Goal: Task Accomplishment & Management: Complete application form

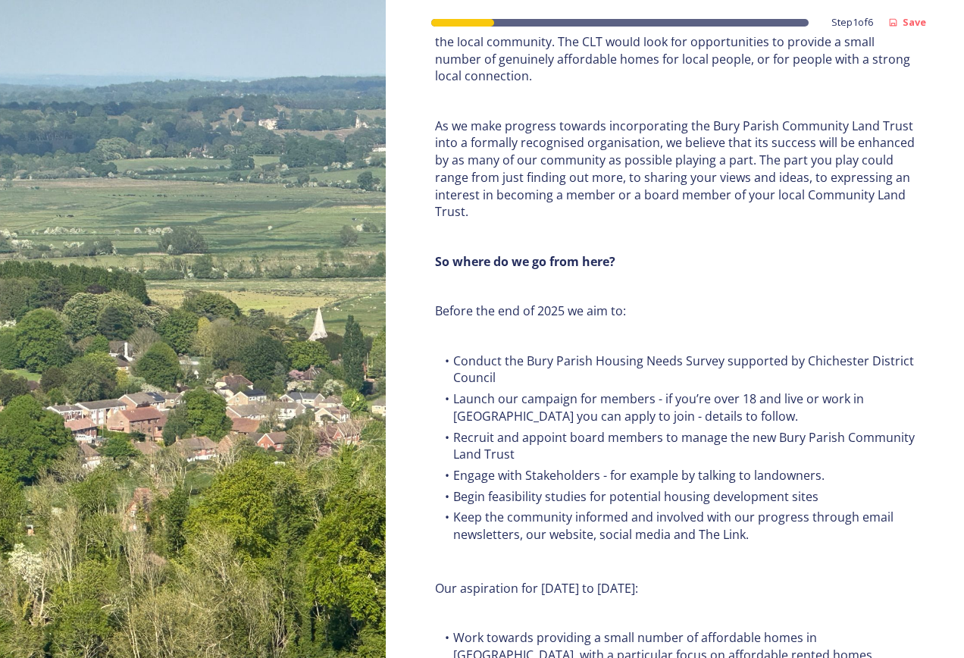
scroll to position [1759, 0]
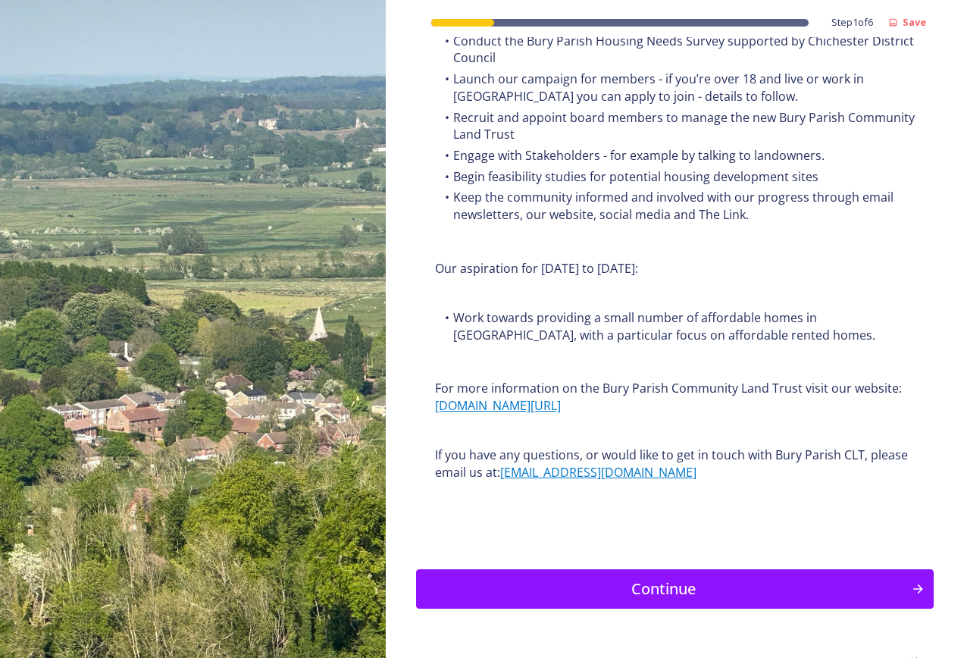
click at [646, 577] on div "Continue" at bounding box center [663, 588] width 479 height 23
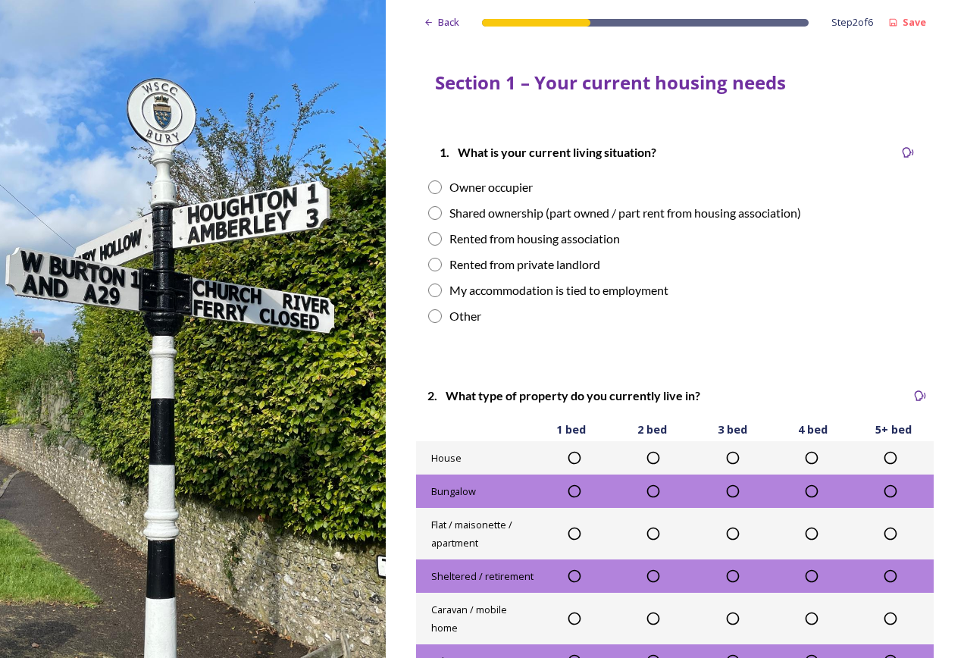
click at [499, 193] on div "Owner occupier" at bounding box center [490, 187] width 83 height 18
radio input "true"
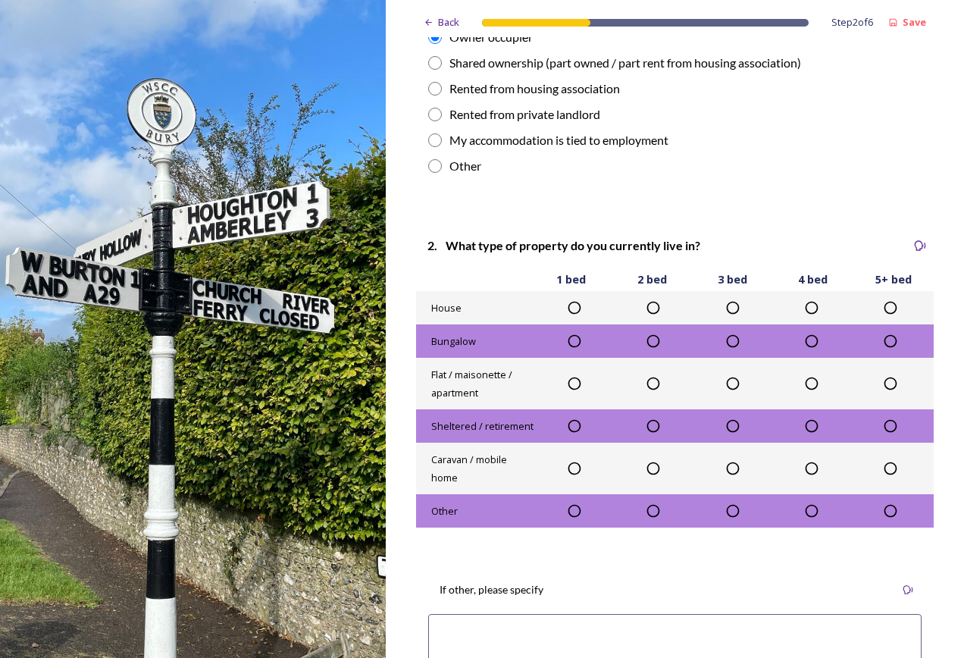
scroll to position [152, 0]
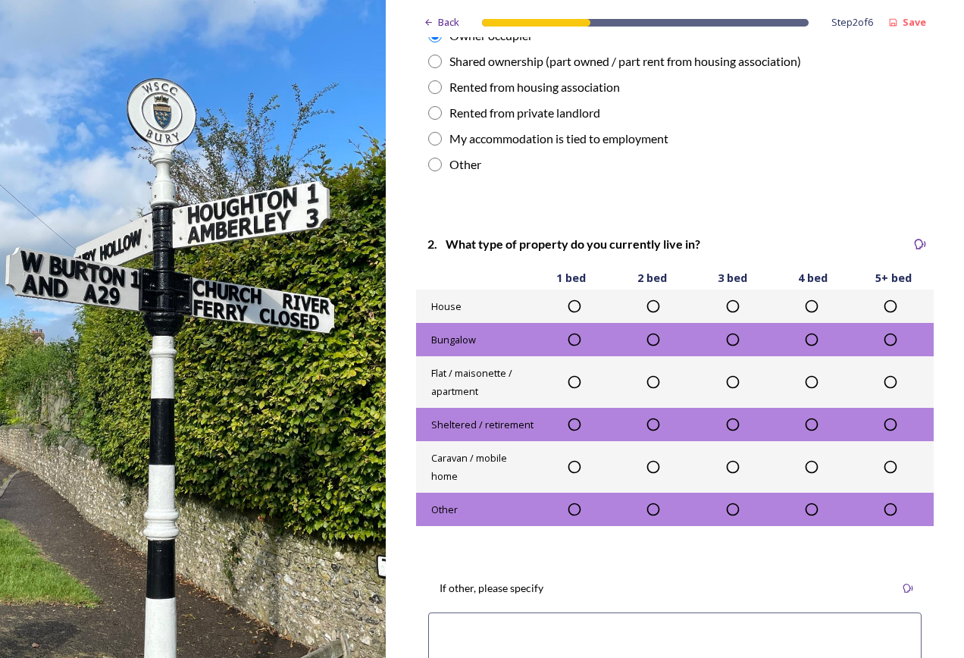
click at [646, 306] on icon at bounding box center [653, 306] width 15 height 15
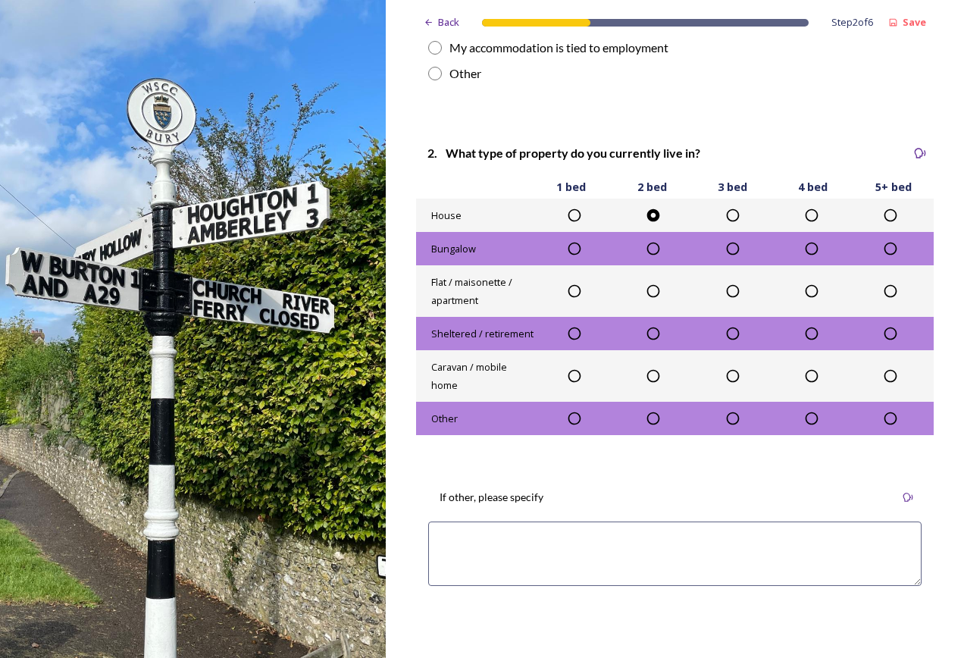
scroll to position [379, 0]
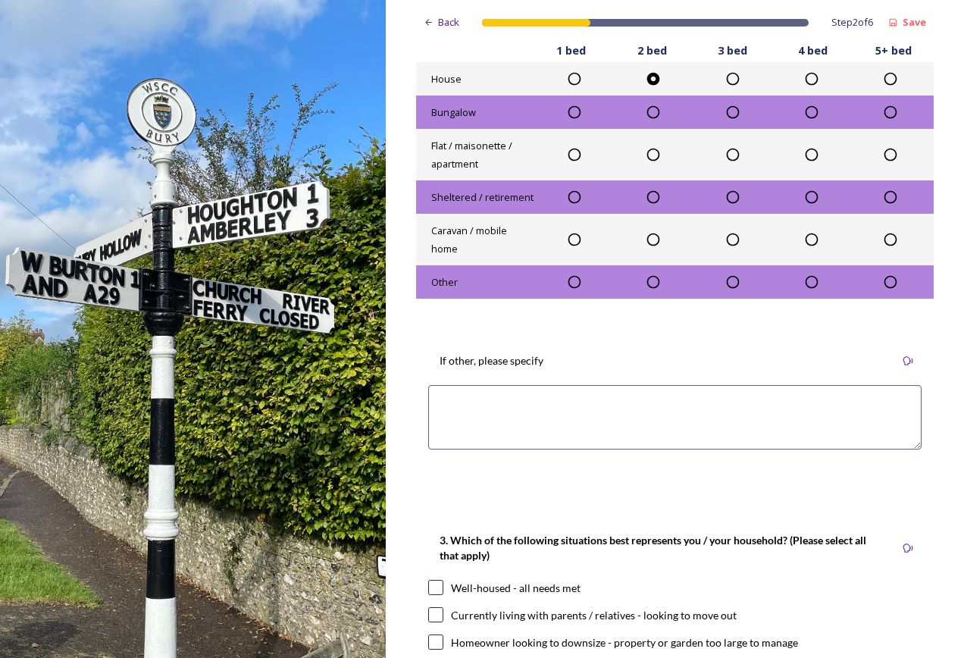
click at [535, 424] on textarea at bounding box center [674, 417] width 493 height 64
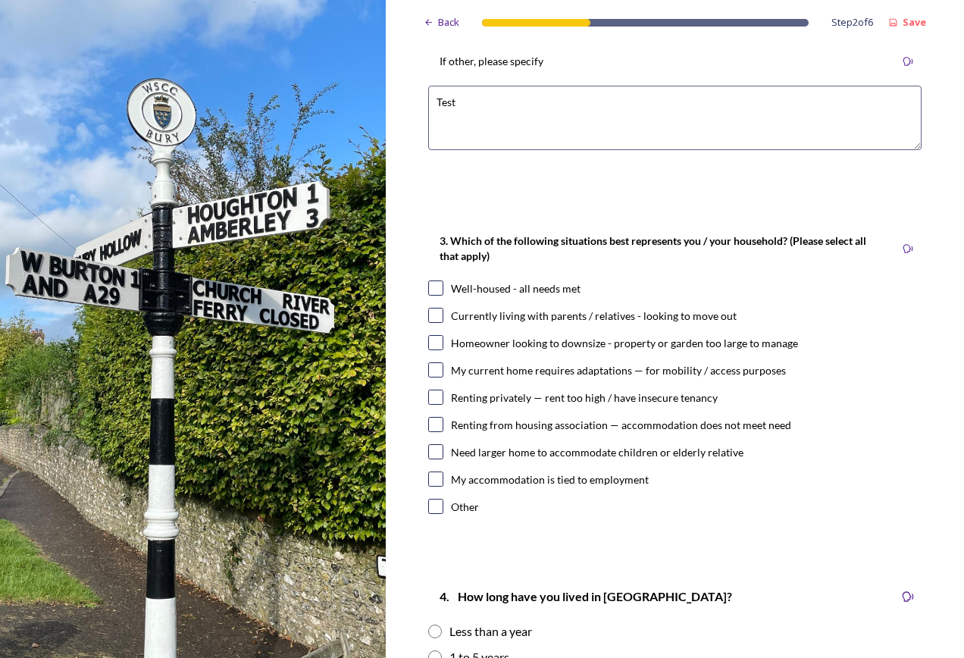
scroll to position [682, 0]
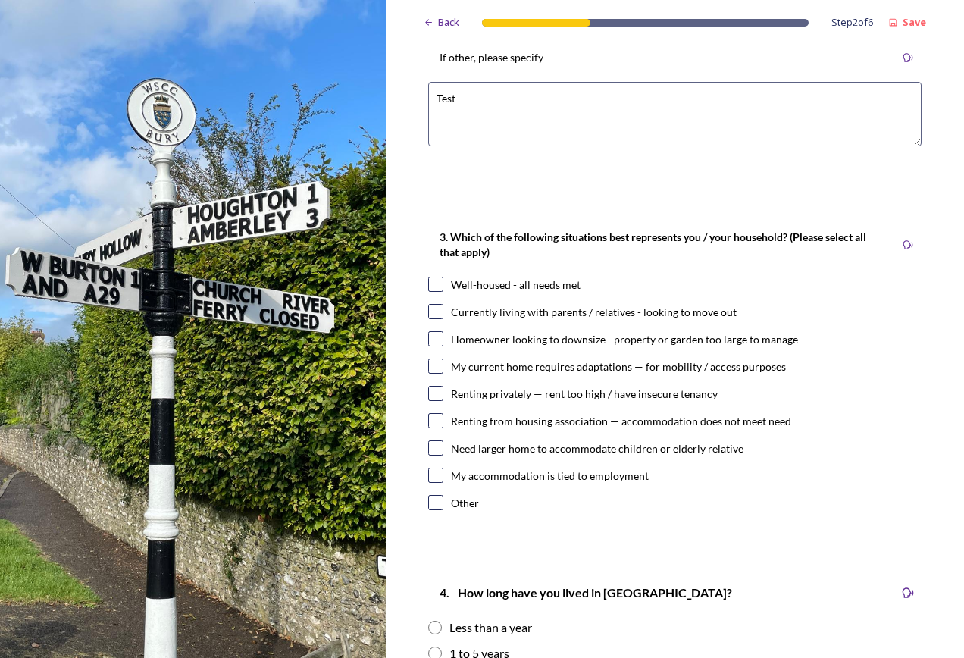
type textarea "Test"
click at [516, 291] on div "Well-housed - all needs met" at bounding box center [516, 285] width 130 height 16
checkbox input "true"
click at [472, 499] on div "Other" at bounding box center [465, 503] width 28 height 16
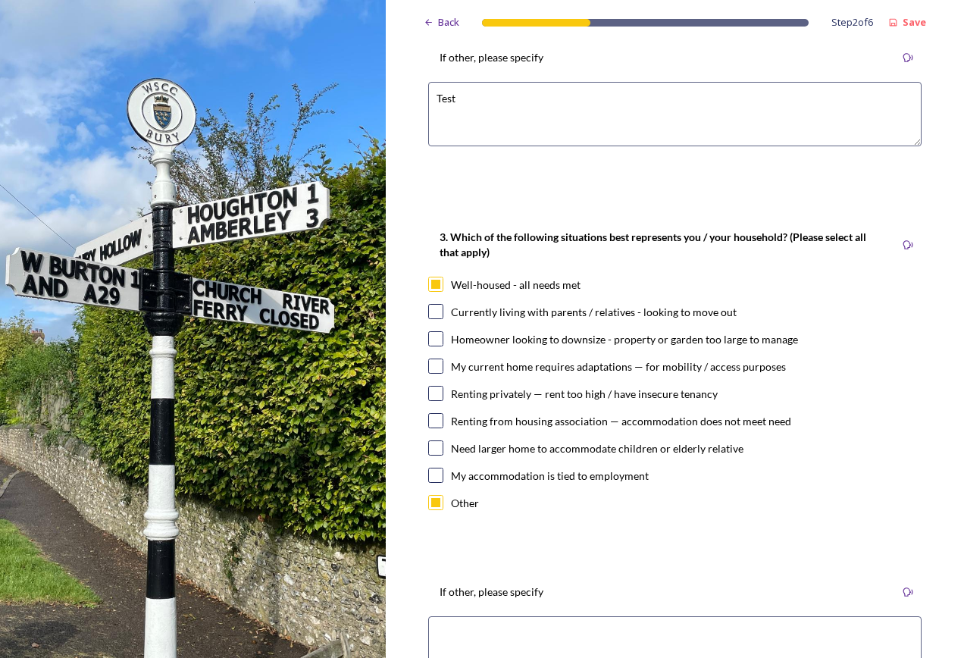
click at [458, 499] on div "Other" at bounding box center [465, 503] width 28 height 16
checkbox input "false"
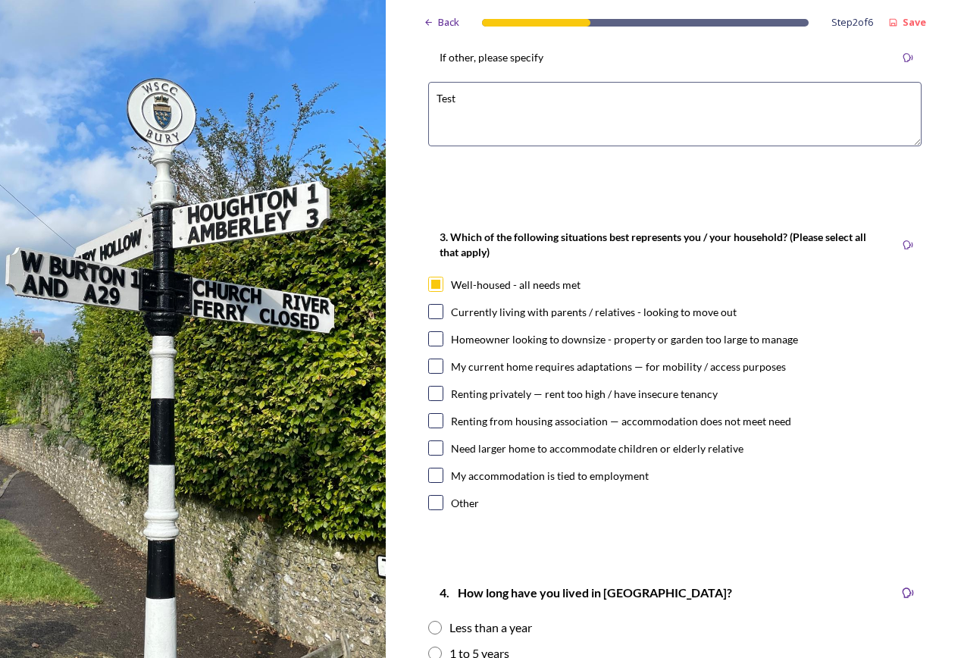
click at [498, 474] on div "My accommodation is tied to employment" at bounding box center [550, 476] width 198 height 16
checkbox input "true"
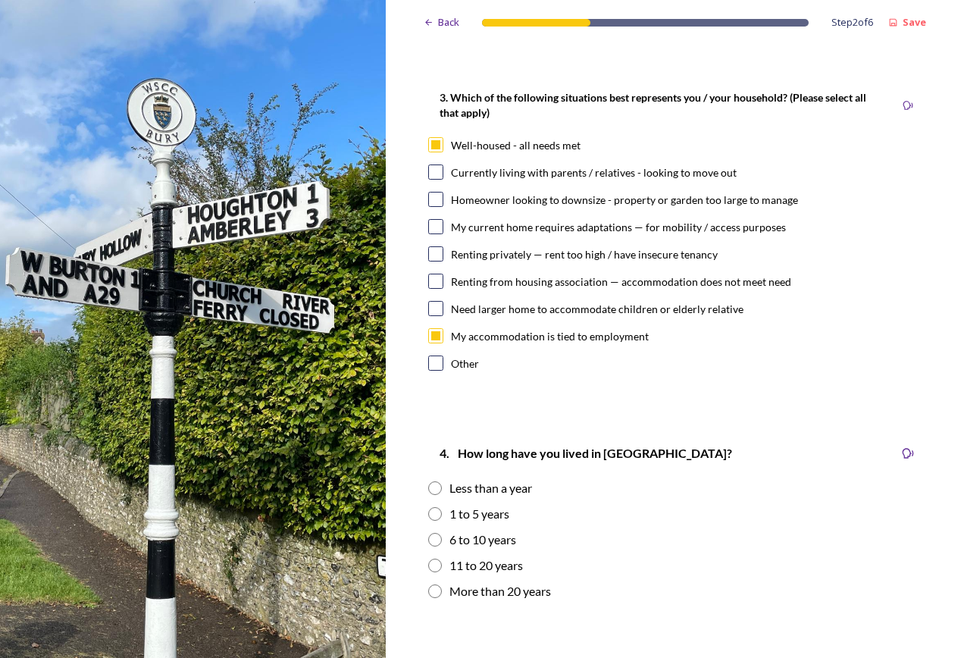
scroll to position [985, 0]
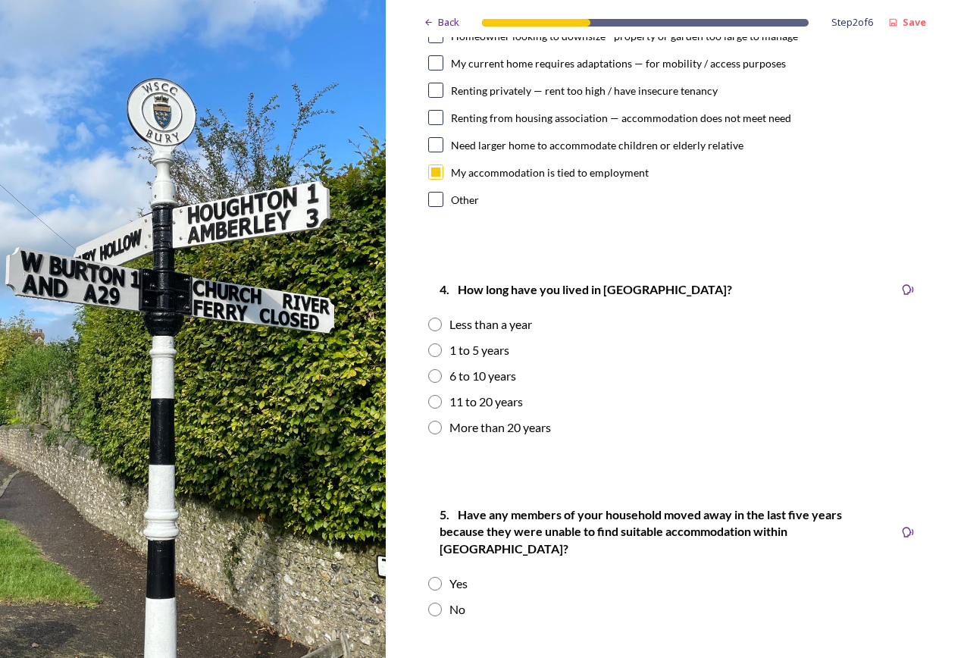
click at [475, 359] on div "4. How long have you lived in Bury Parish? Less than a year 1 to 5 years 6 to 1…" at bounding box center [675, 357] width 518 height 187
click at [474, 350] on div "1 to 5 years" at bounding box center [479, 350] width 60 height 18
radio input "true"
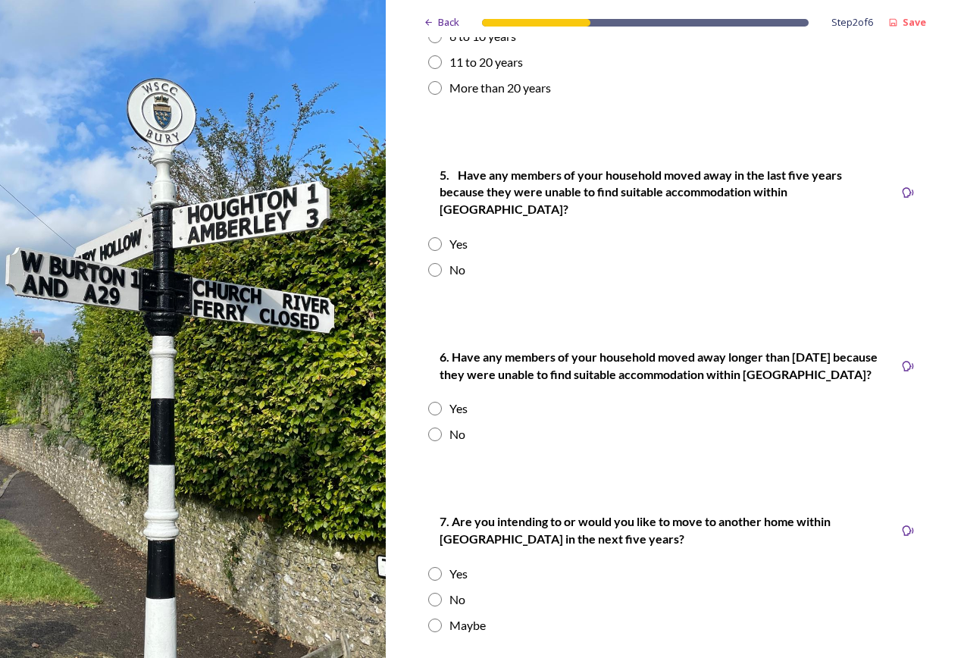
scroll to position [1364, 0]
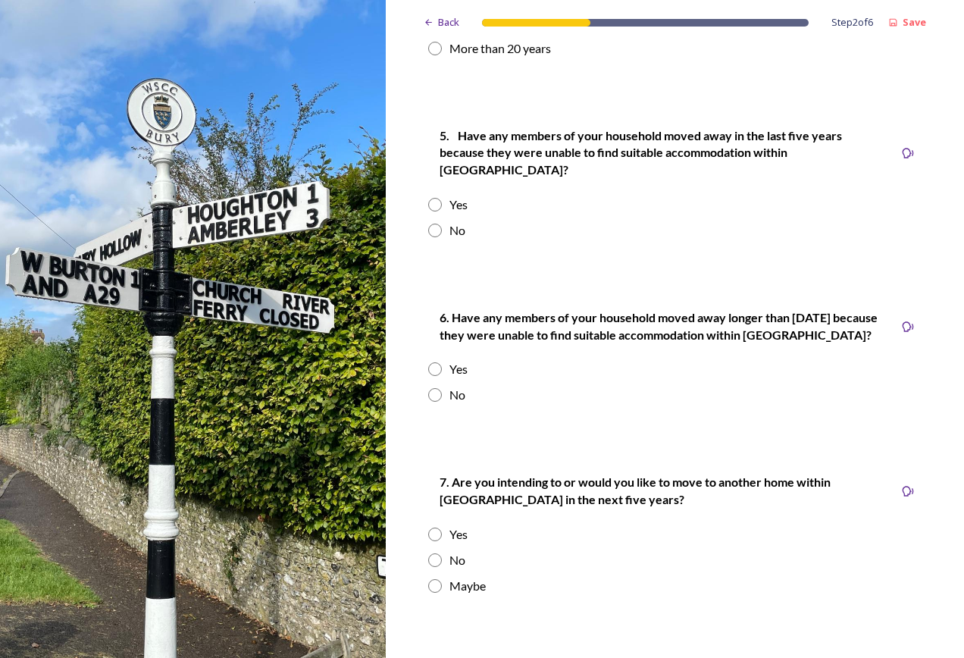
click at [441, 198] on input "radio" at bounding box center [435, 205] width 14 height 14
radio input "false"
click at [443, 221] on div "No" at bounding box center [674, 230] width 493 height 18
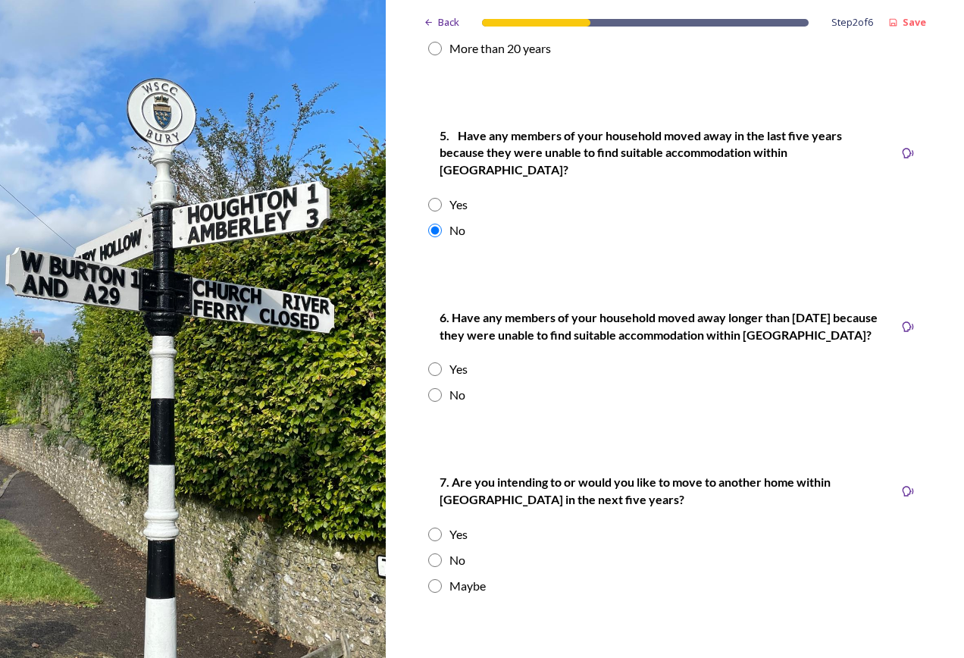
radio input "false"
click at [446, 195] on div "Yes" at bounding box center [674, 204] width 493 height 18
radio input "true"
click at [449, 360] on div "Yes" at bounding box center [458, 369] width 18 height 18
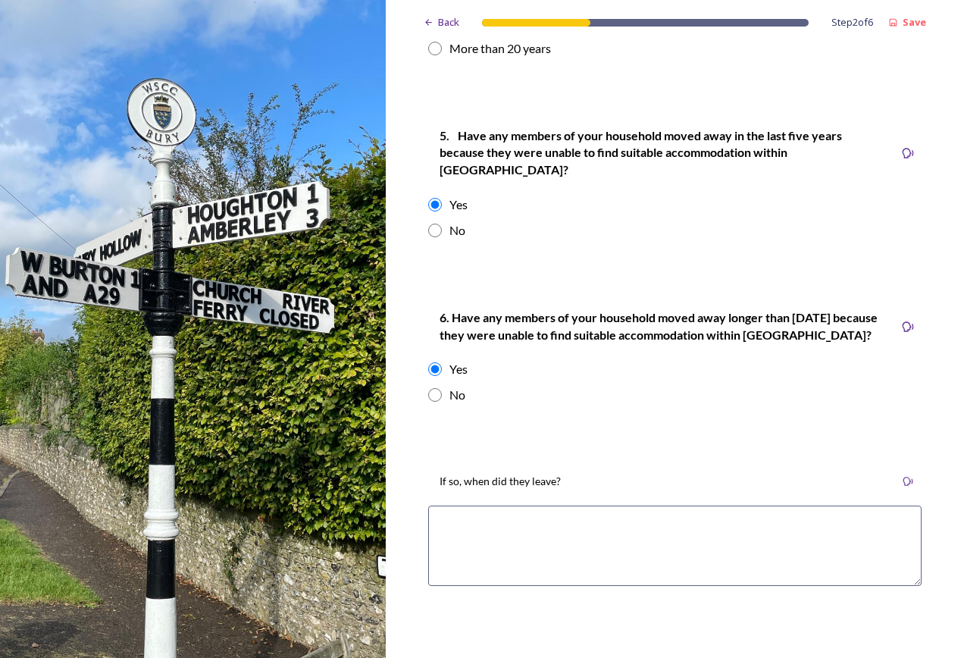
click at [449, 360] on div "Yes" at bounding box center [458, 369] width 18 height 18
radio input "false"
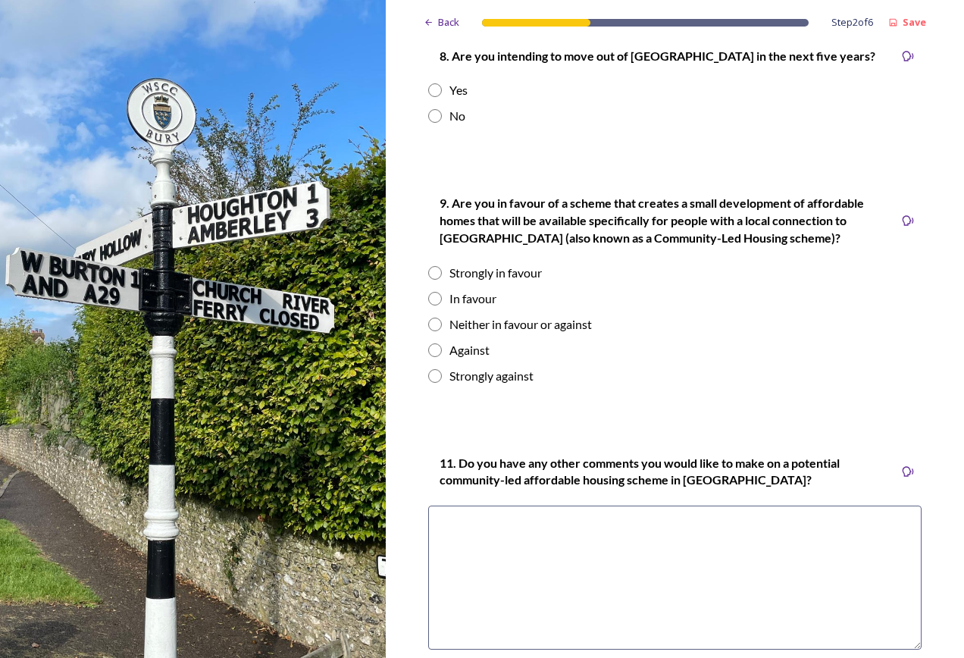
scroll to position [1998, 0]
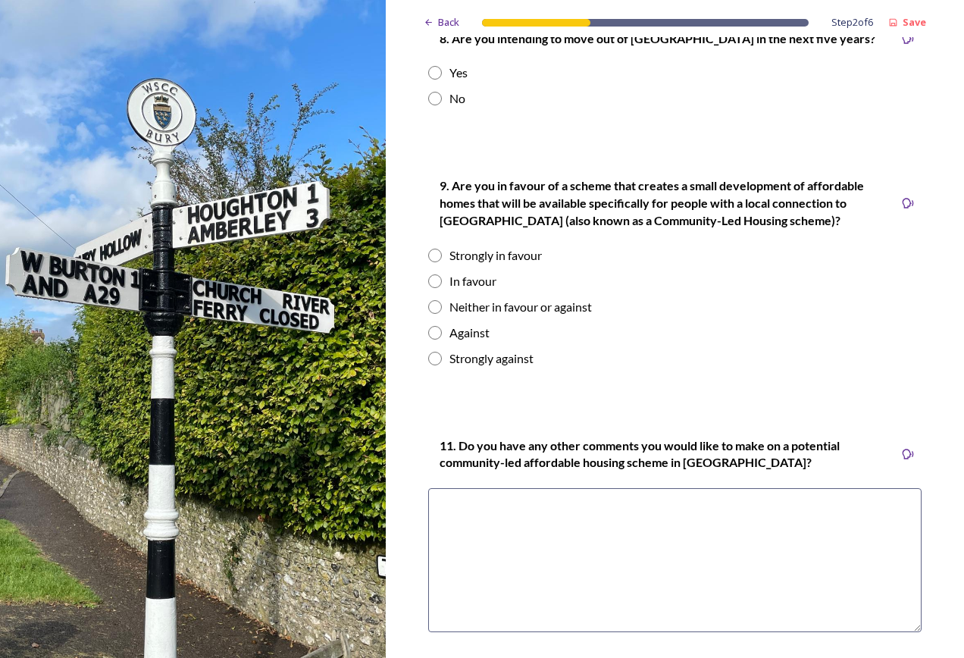
click at [465, 349] on div "Strongly against" at bounding box center [491, 358] width 84 height 18
radio input "true"
click at [463, 324] on div "Against" at bounding box center [469, 333] width 40 height 18
radio input "true"
click at [471, 298] on div "Neither in favour or against" at bounding box center [520, 307] width 142 height 18
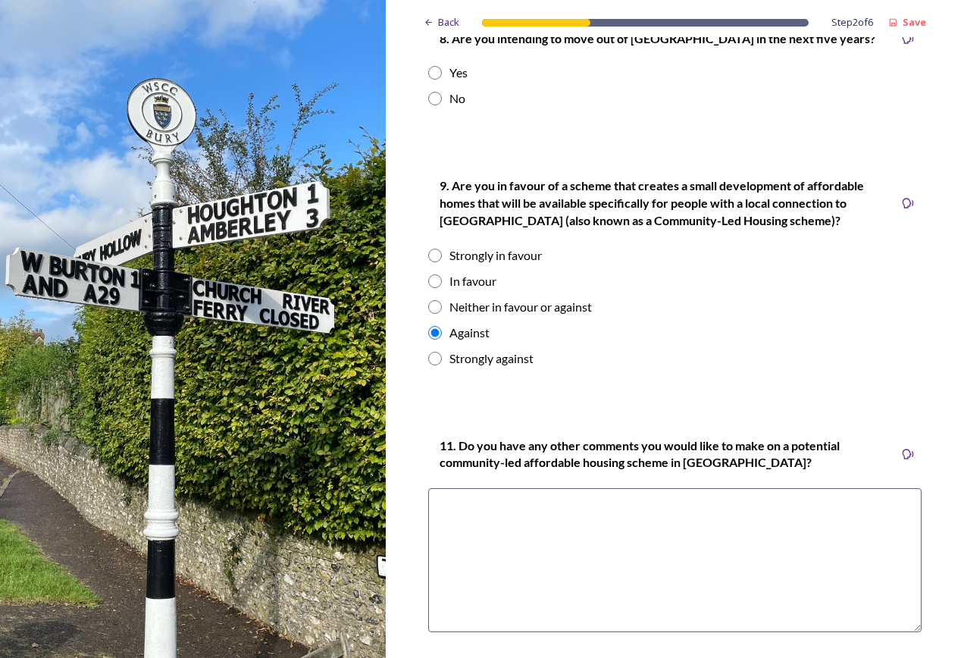
radio input "true"
click at [468, 272] on div "In favour" at bounding box center [472, 281] width 47 height 18
radio input "true"
click at [464, 246] on div "Strongly in favour" at bounding box center [495, 255] width 92 height 18
radio input "true"
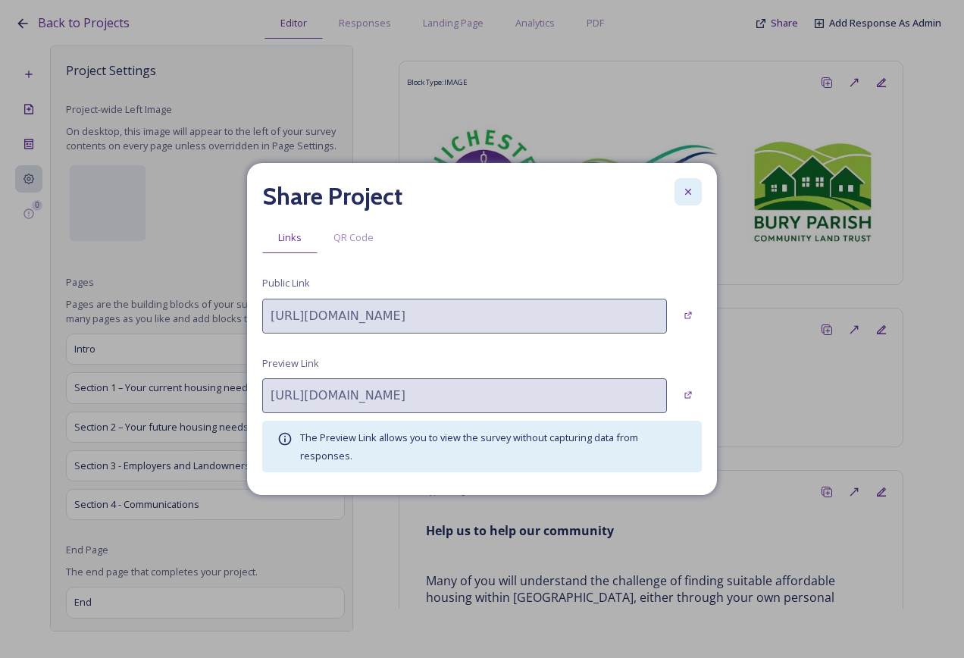
click at [689, 188] on icon at bounding box center [688, 192] width 12 height 12
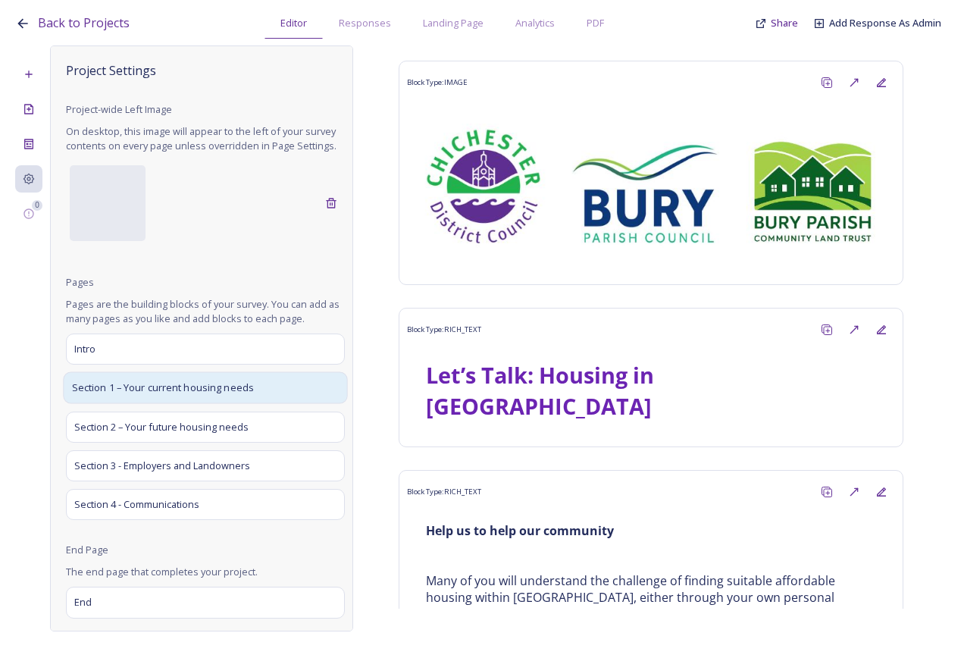
click at [239, 396] on span "Section 1 – Your current housing needs" at bounding box center [163, 387] width 183 height 15
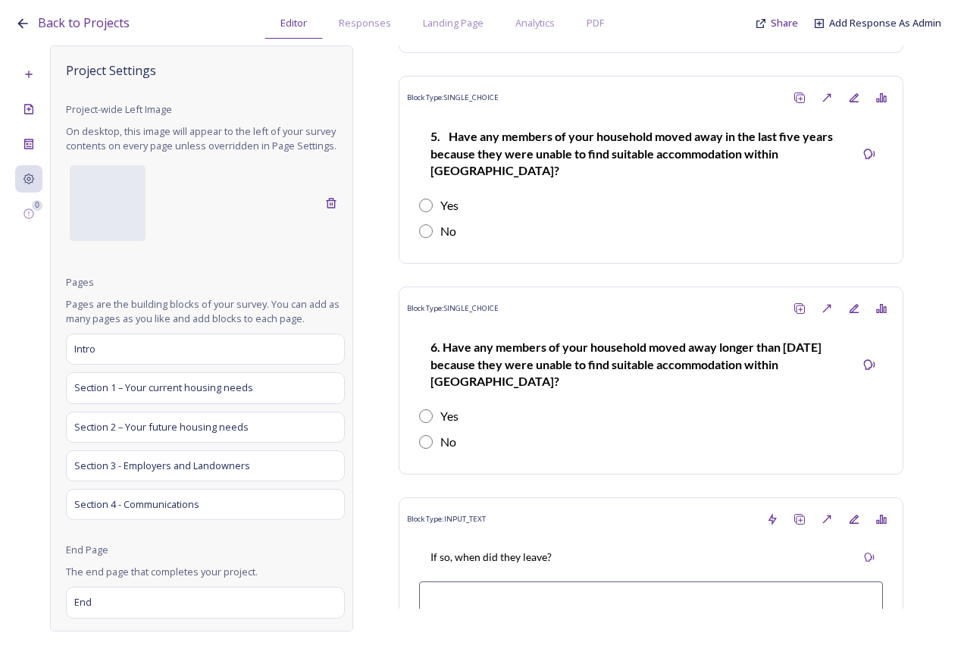
scroll to position [2046, 0]
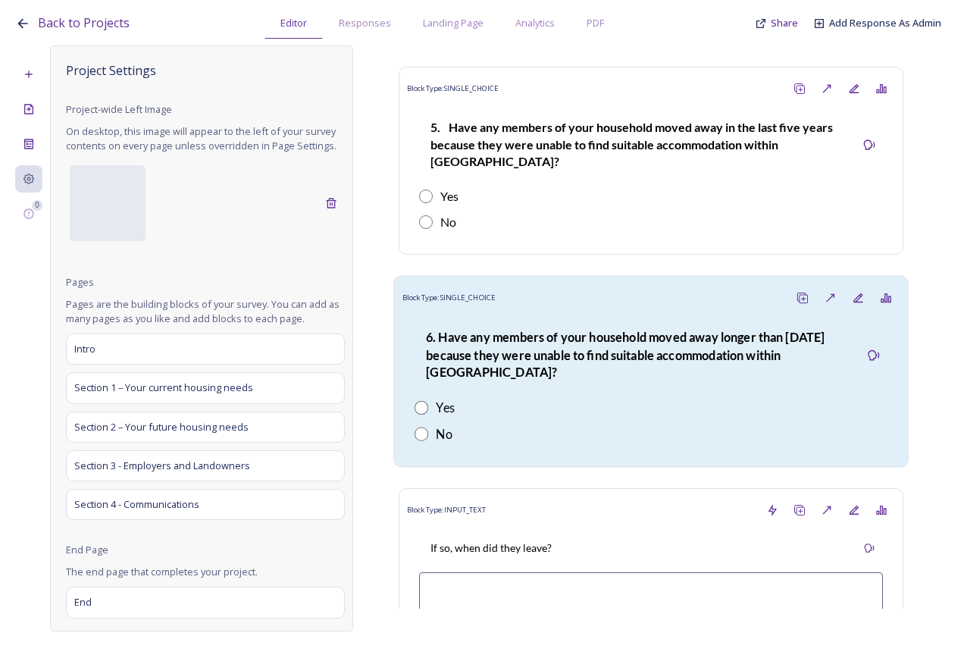
click at [533, 361] on strong "6. Have any members of your household moved away longer than [DATE] because the…" at bounding box center [626, 355] width 401 height 50
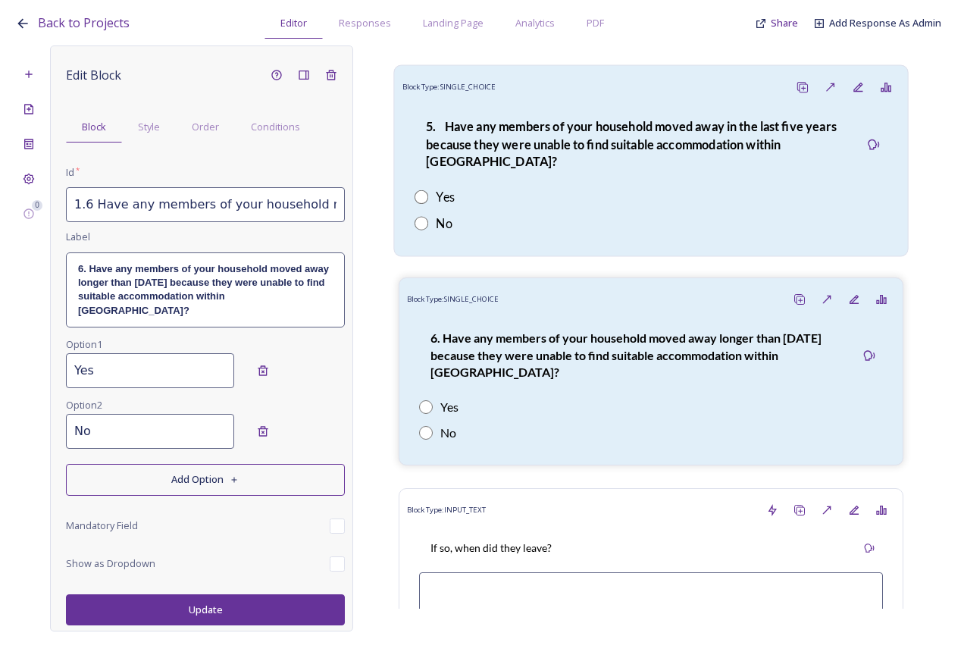
click at [566, 201] on div "Yes" at bounding box center [650, 197] width 473 height 18
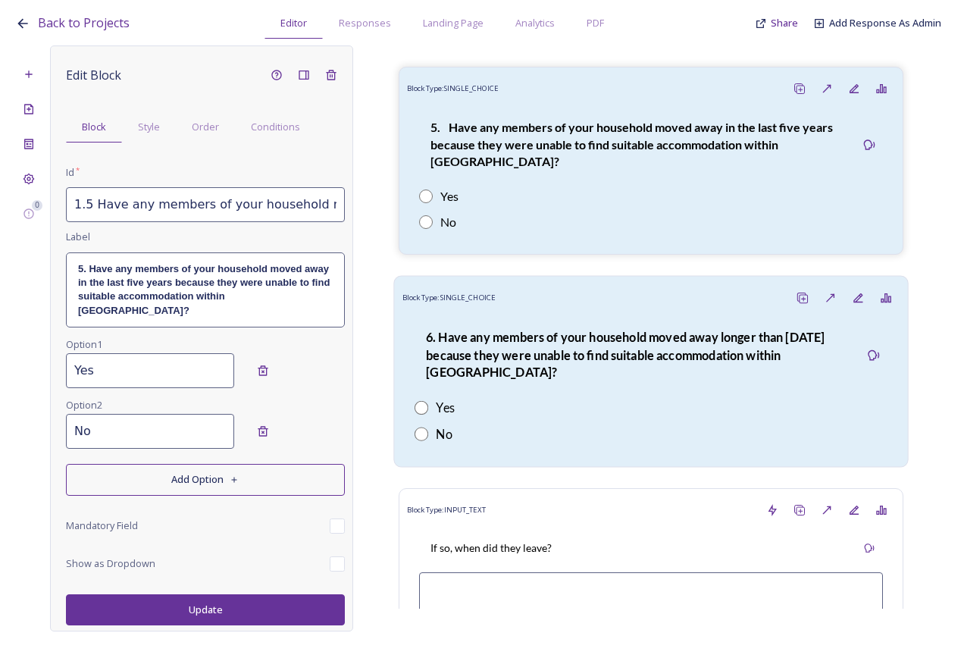
click at [550, 332] on strong "6. Have any members of your household moved away longer than [DATE] because the…" at bounding box center [626, 355] width 401 height 50
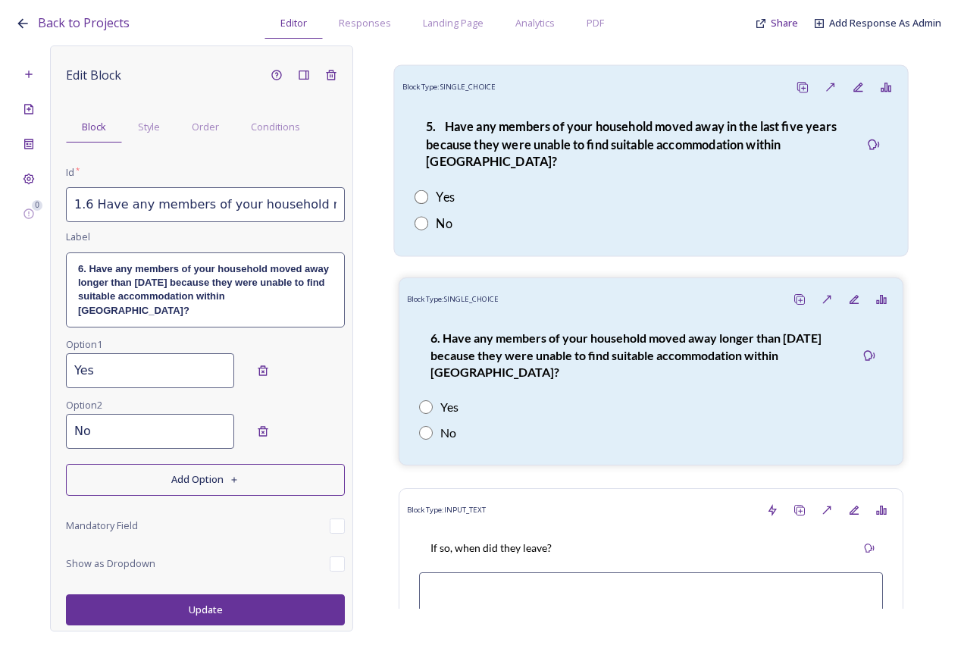
click at [582, 216] on div "No" at bounding box center [650, 223] width 473 height 18
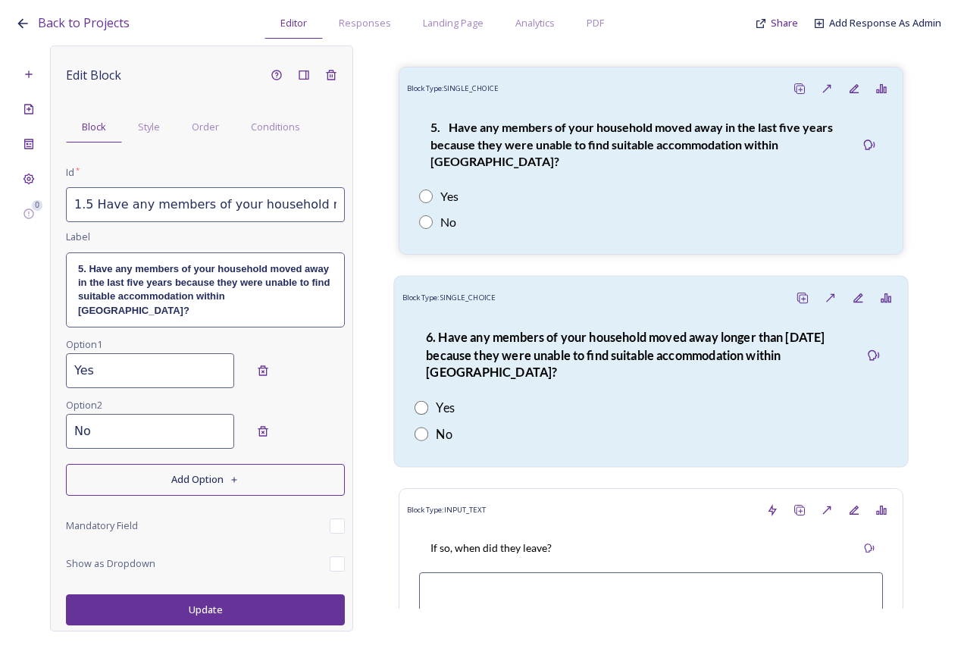
click at [576, 318] on div "6. Have any members of your household moved away longer than [DATE] because the…" at bounding box center [651, 384] width 498 height 147
type input "1.6 Have any members of your household moved away longer than [DATE] because th…"
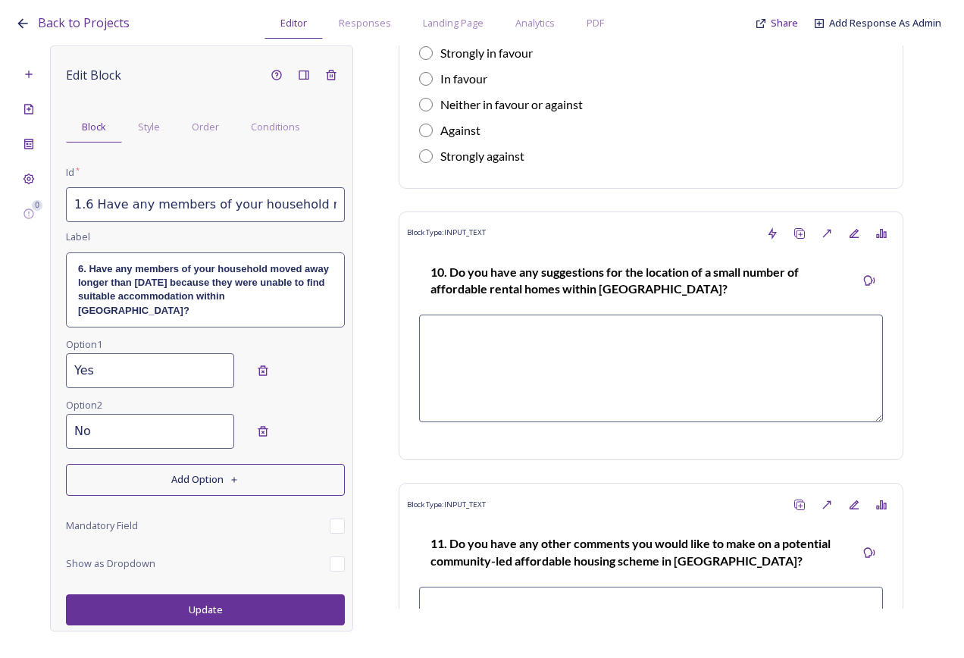
scroll to position [4167, 0]
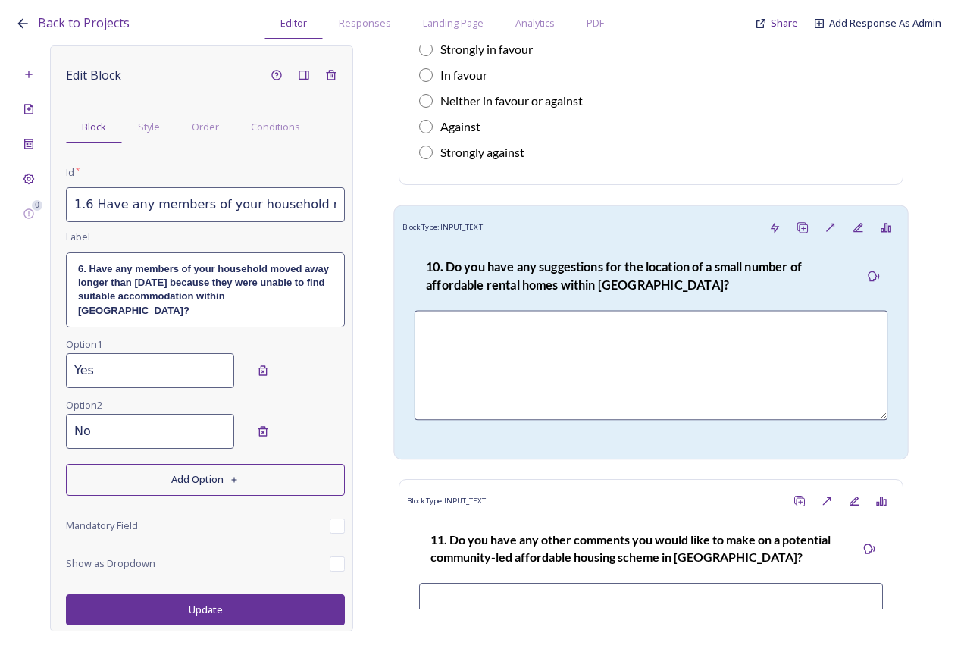
click at [581, 285] on div "10. Do you have any suggestions for the location of a small number of affordabl…" at bounding box center [637, 276] width 446 height 54
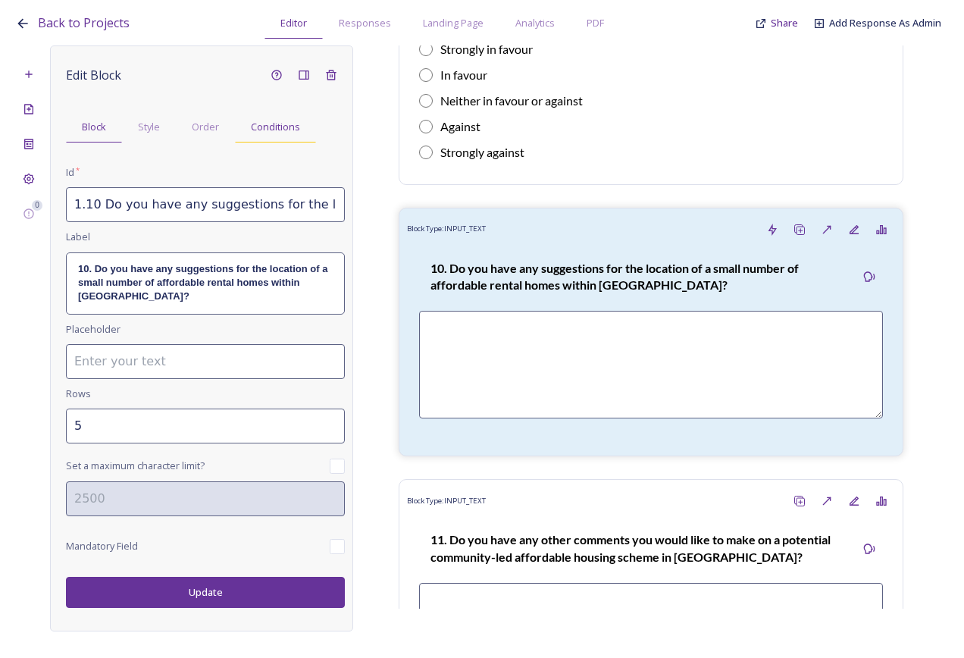
click at [260, 132] on span "Conditions" at bounding box center [275, 127] width 49 height 14
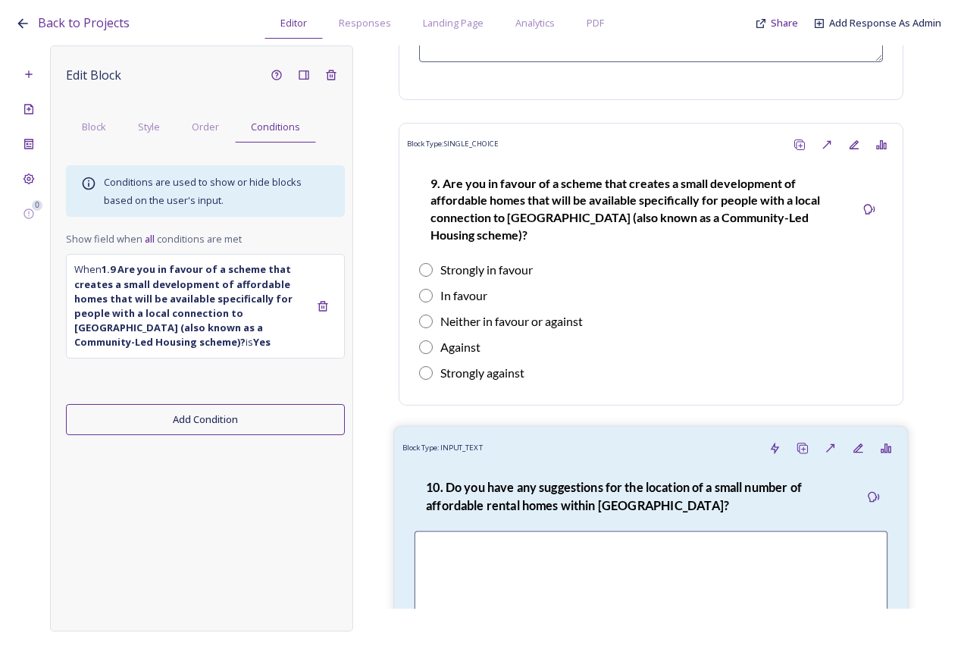
scroll to position [3940, 0]
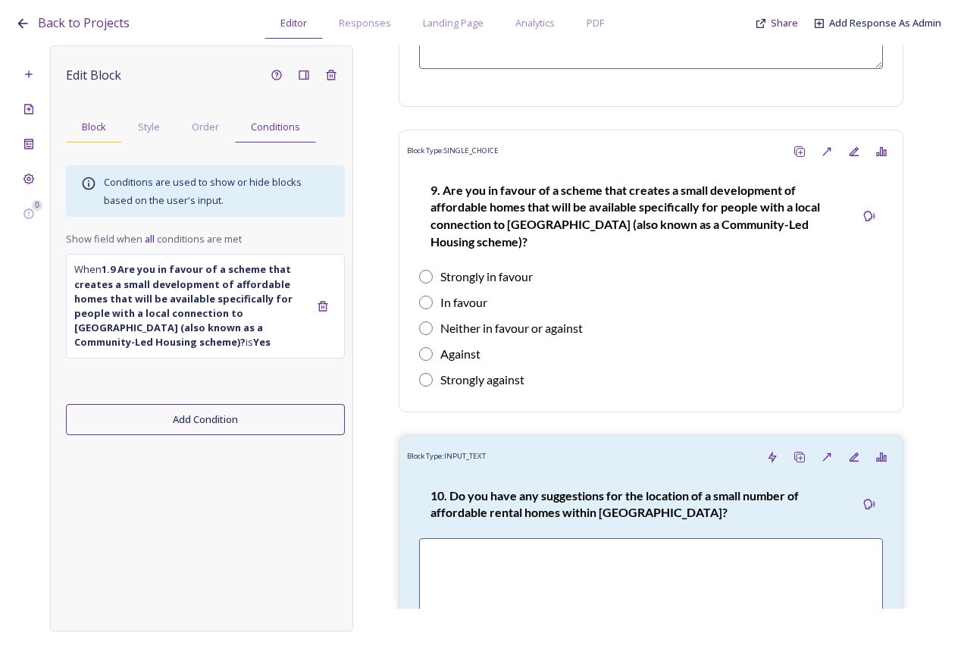
click at [102, 137] on div "Block" at bounding box center [94, 126] width 56 height 31
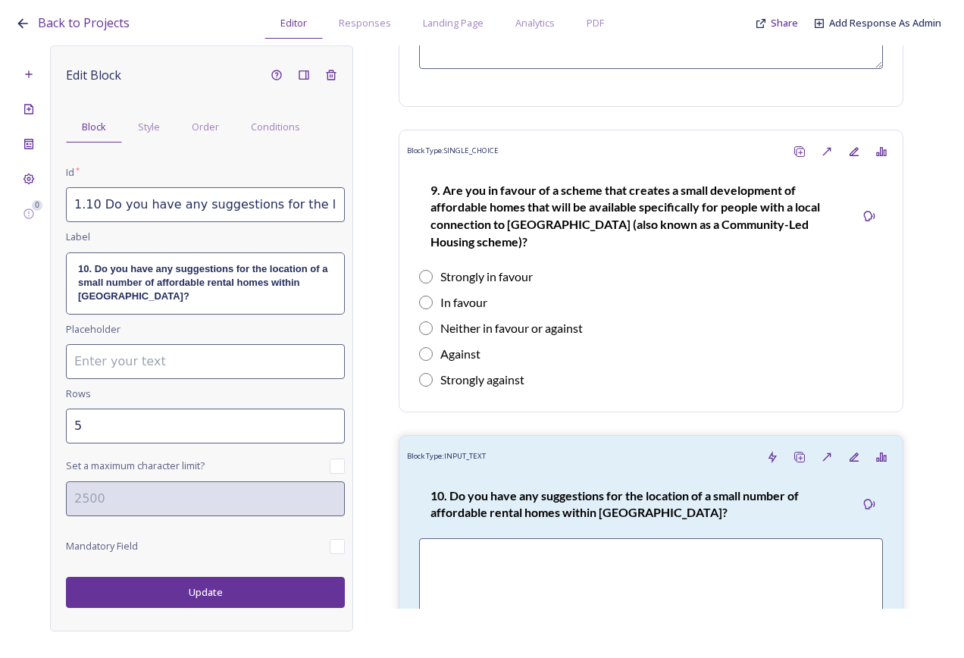
click at [102, 205] on input "1.10 Do you have any suggestions for the location of a small number of affordab…" at bounding box center [205, 204] width 279 height 35
click at [95, 205] on input "1.10 Do you have any suggestions for the location of a small number of affordab…" at bounding box center [205, 204] width 279 height 35
click at [112, 274] on p "10. Do you have any suggestions for the location of a small number of affordabl…" at bounding box center [205, 283] width 255 height 42
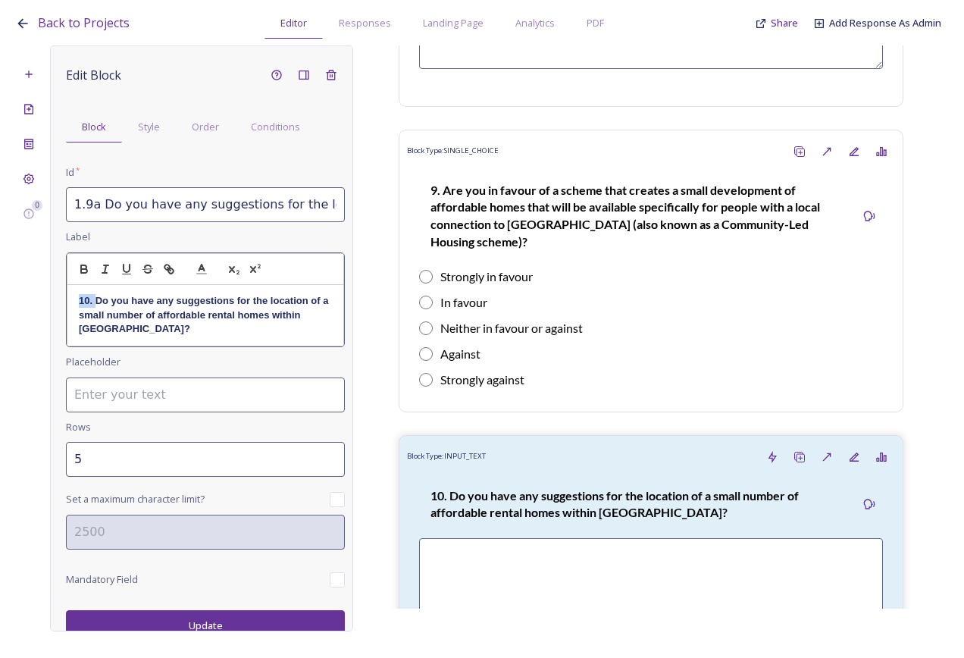
drag, startPoint x: 97, startPoint y: 297, endPoint x: 74, endPoint y: 293, distance: 23.0
click at [74, 293] on div "10. Do you have any suggestions for the location of a small number of affordabl…" at bounding box center [205, 315] width 276 height 61
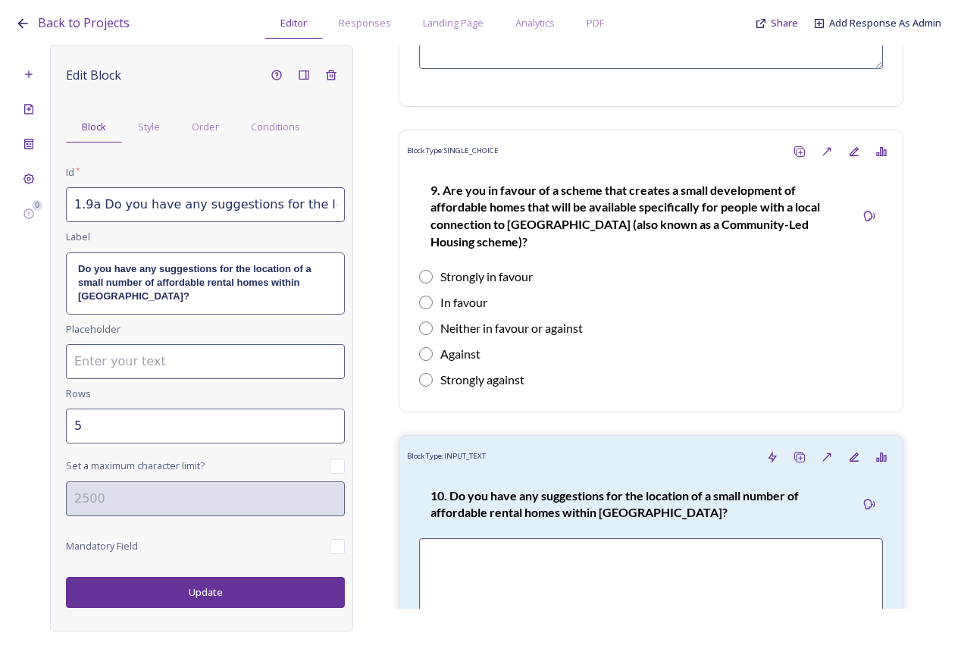
click at [216, 613] on div "Edit Block Block Style Order Conditions Id * 1.9a Do you have any suggestions f…" at bounding box center [201, 338] width 303 height 586
click at [214, 577] on button "Update" at bounding box center [205, 592] width 279 height 31
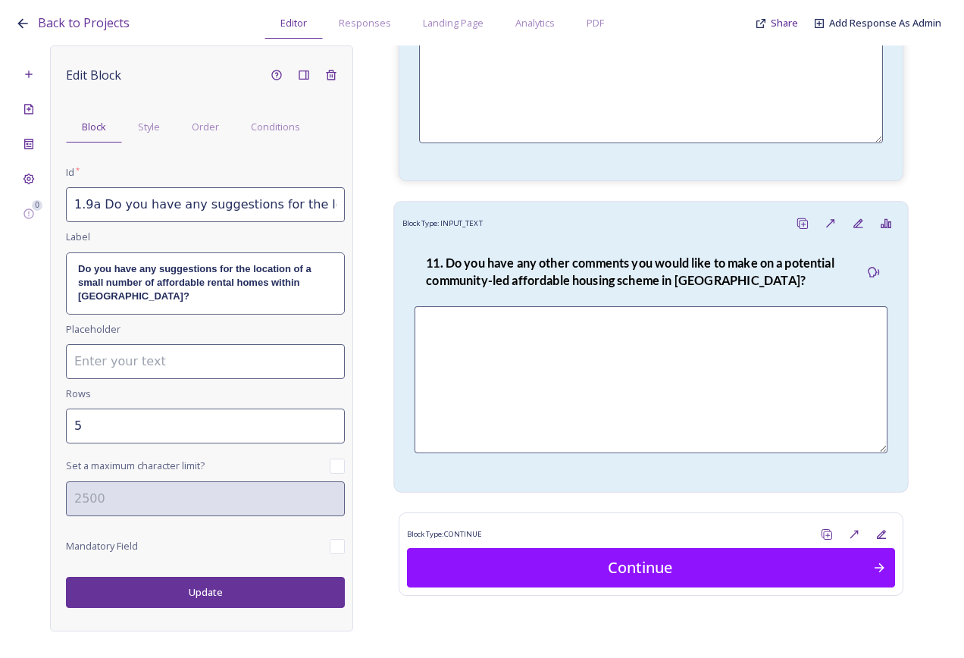
scroll to position [4450, 0]
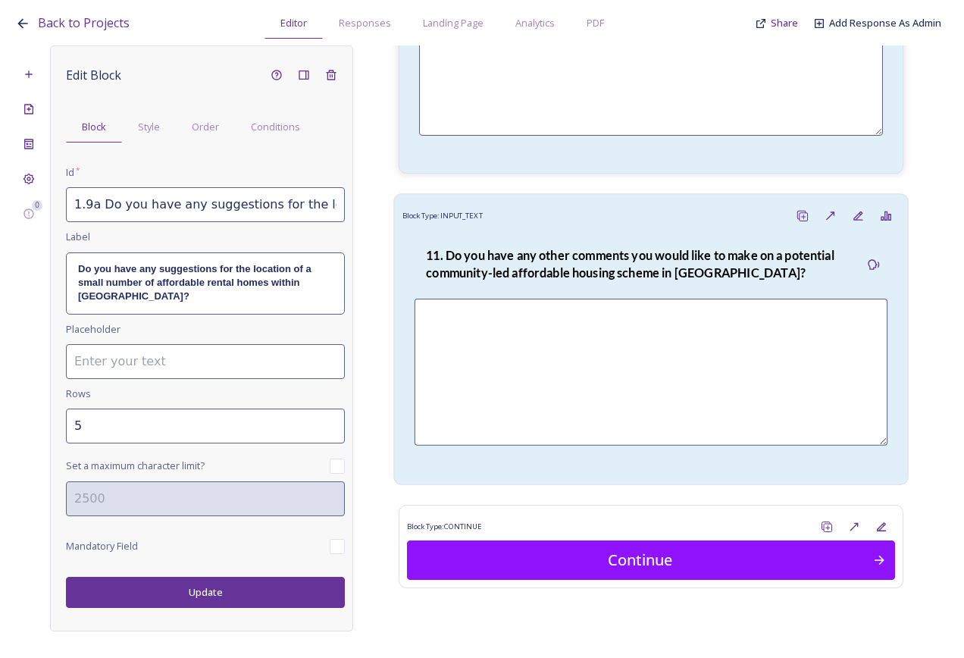
click at [510, 247] on p "11. Do you have any other comments you would like to make on a potential commun…" at bounding box center [637, 264] width 422 height 35
type input "1.11 Do you have any other comments you would like to make on a potential commu…"
type input "7"
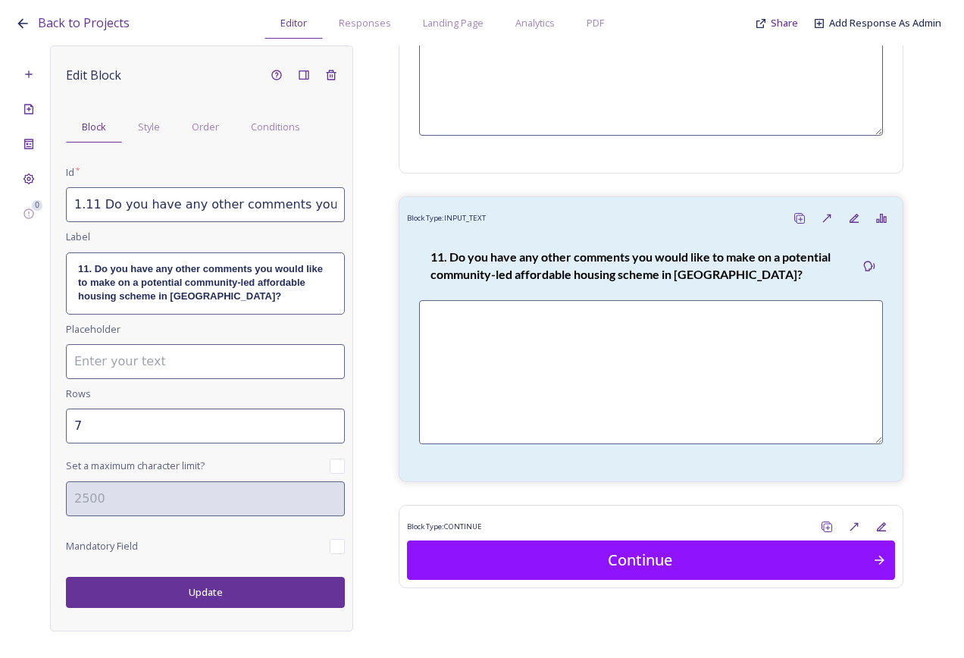
click at [88, 207] on input "1.11 Do you have any other comments you would like to make on a potential commu…" at bounding box center [205, 204] width 279 height 35
click at [95, 205] on input "1.11 Do you have any other comments you would like to make on a potential commu…" at bounding box center [205, 204] width 279 height 35
type input "1.10 Do you have any other comments you would like to make on a potential commu…"
click at [86, 268] on strong "11. Do you have any other comments you would like to make on a potential commun…" at bounding box center [202, 282] width 248 height 39
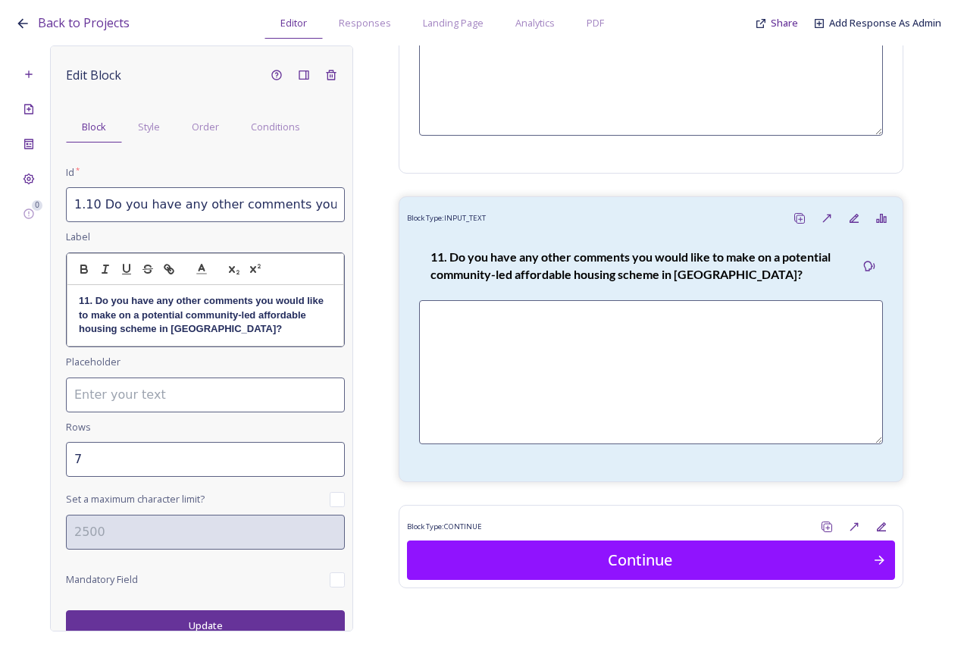
click at [88, 303] on strong "11. Do you have any other comments you would like to make on a potential commun…" at bounding box center [203, 314] width 248 height 39
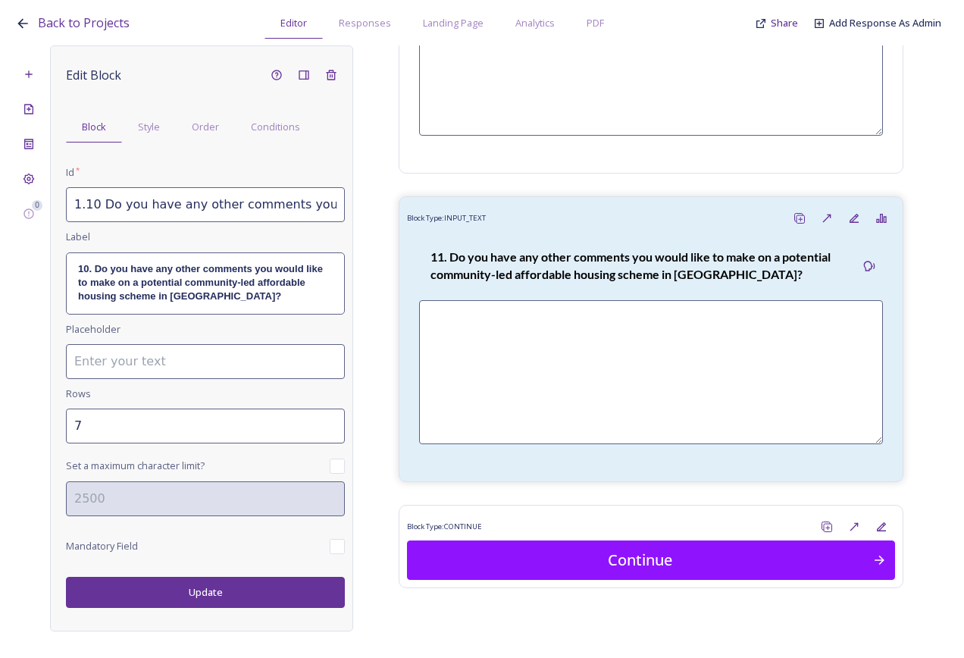
scroll to position [0, 0]
click at [202, 602] on button "Update" at bounding box center [205, 592] width 279 height 31
click at [218, 593] on button "Update" at bounding box center [205, 592] width 279 height 31
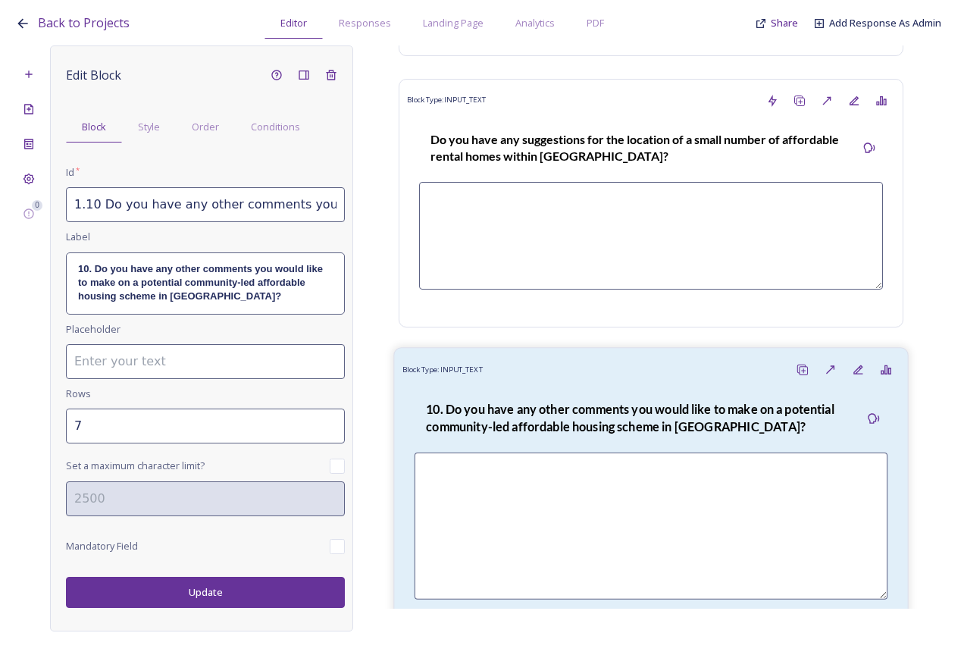
scroll to position [4450, 0]
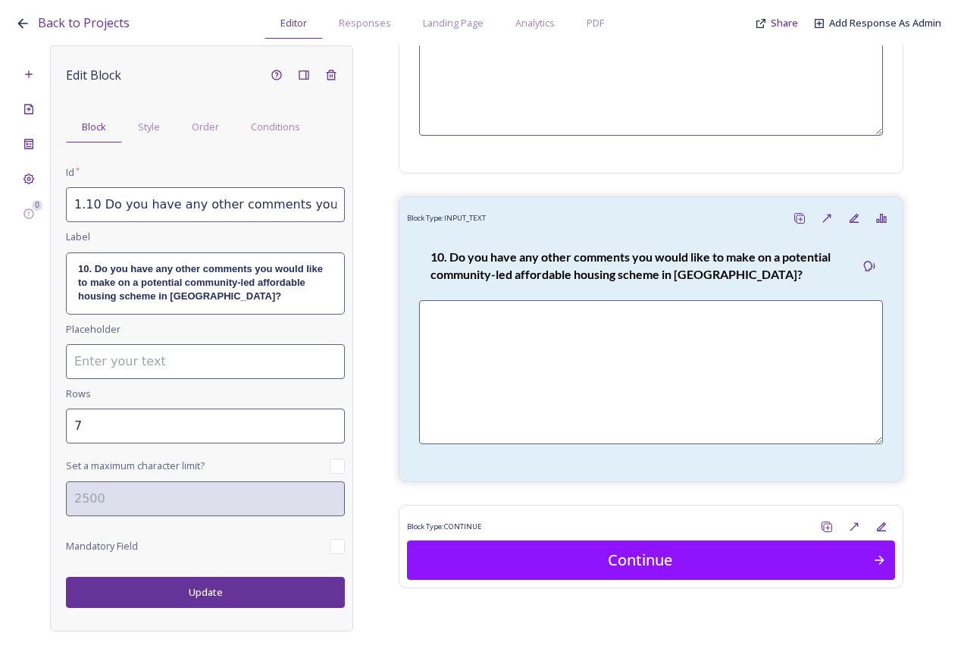
click at [767, 17] on icon at bounding box center [761, 23] width 12 height 12
click at [777, 21] on span "Share" at bounding box center [784, 23] width 27 height 14
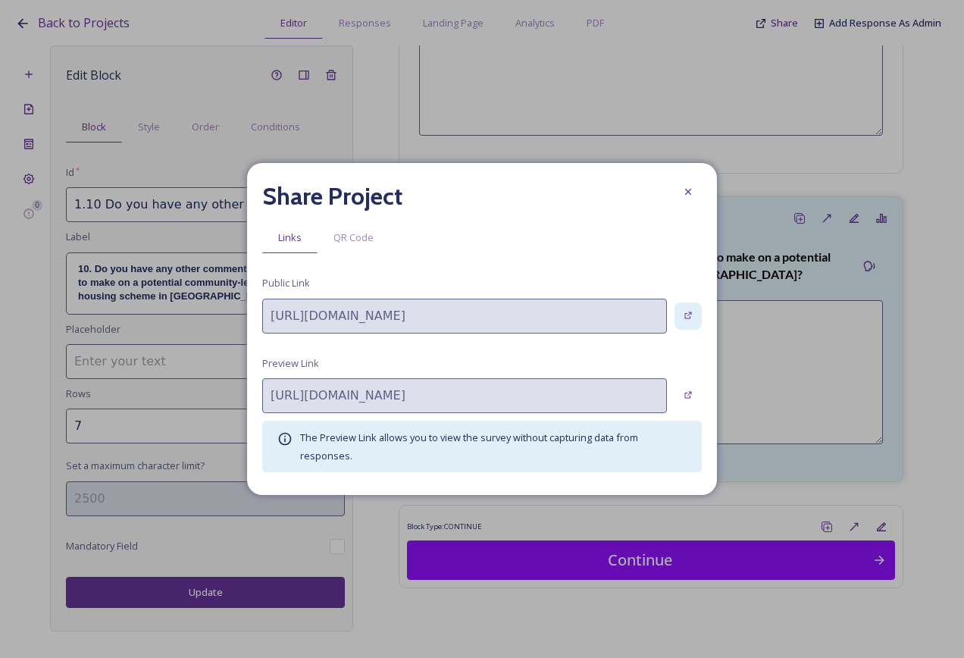
click at [684, 315] on icon at bounding box center [688, 316] width 10 height 10
click at [674, 192] on div "Share Project" at bounding box center [481, 196] width 439 height 36
click at [689, 198] on icon at bounding box center [688, 192] width 12 height 12
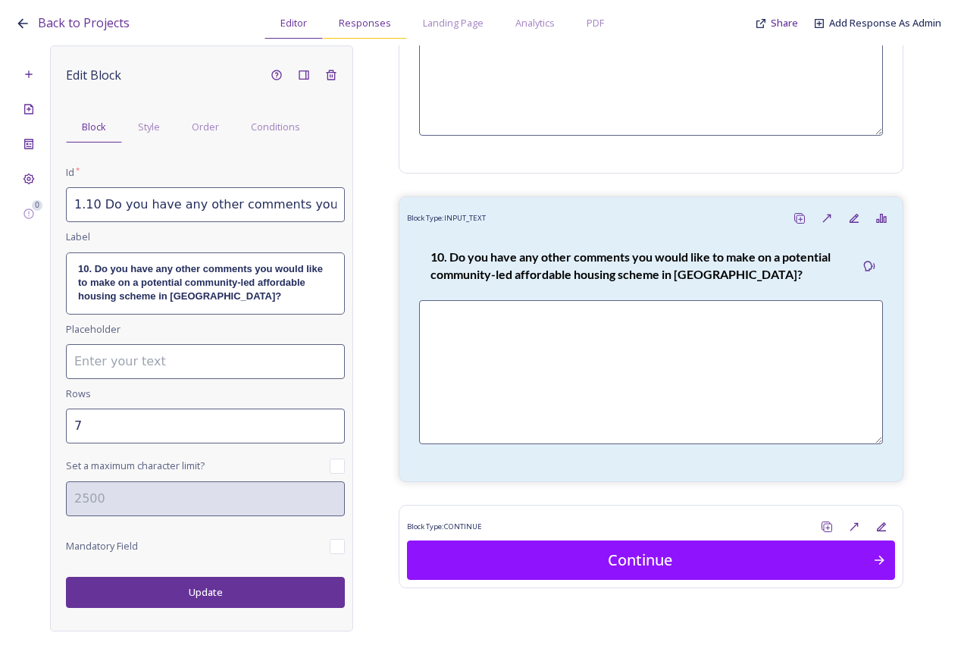
click at [371, 24] on span "Responses" at bounding box center [365, 23] width 52 height 14
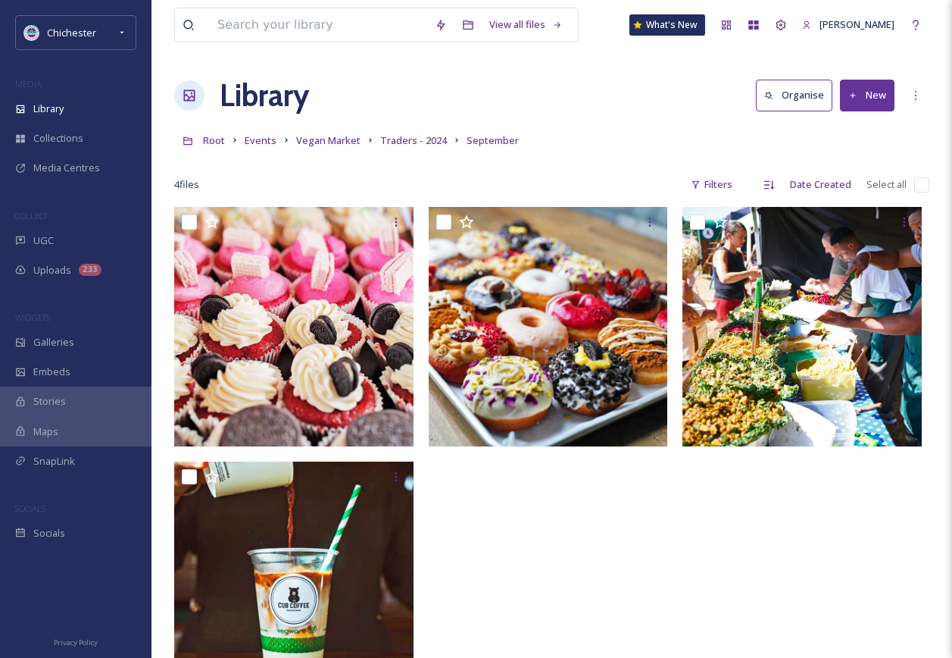
scroll to position [76, 0]
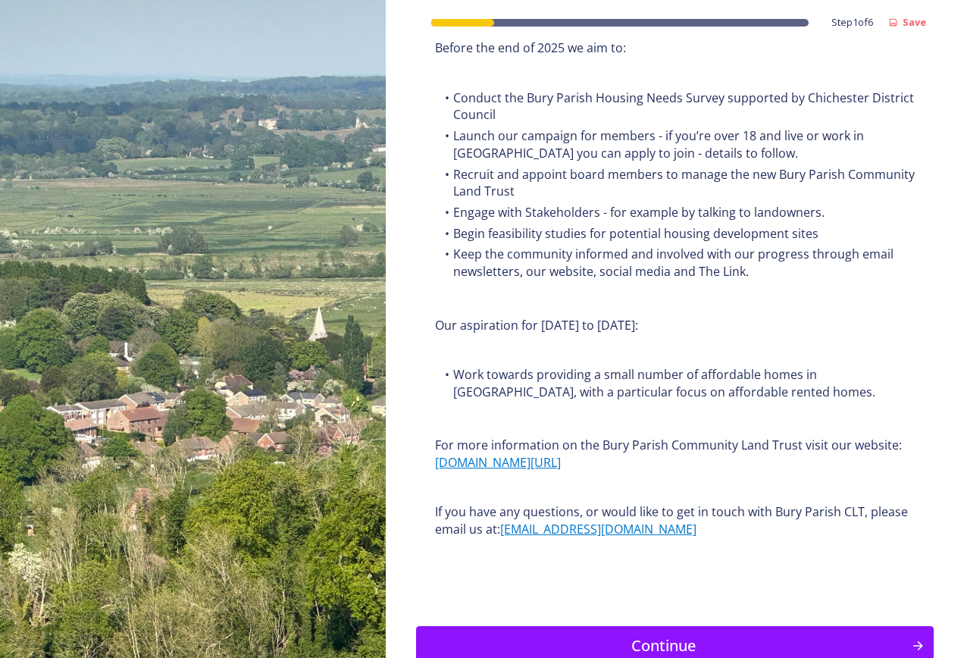
scroll to position [1759, 0]
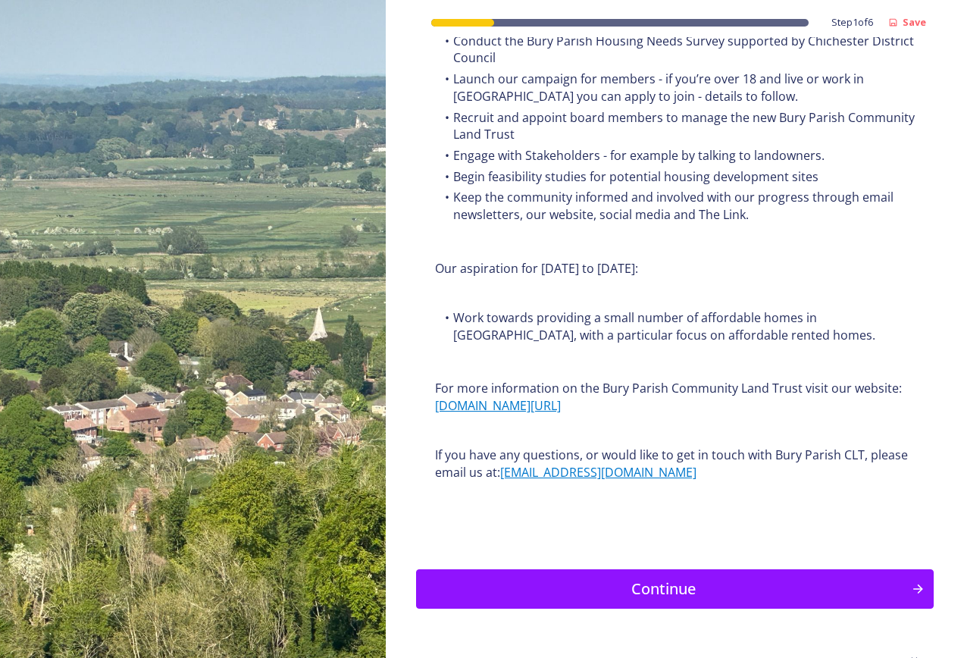
click at [665, 577] on div "Continue" at bounding box center [662, 588] width 483 height 23
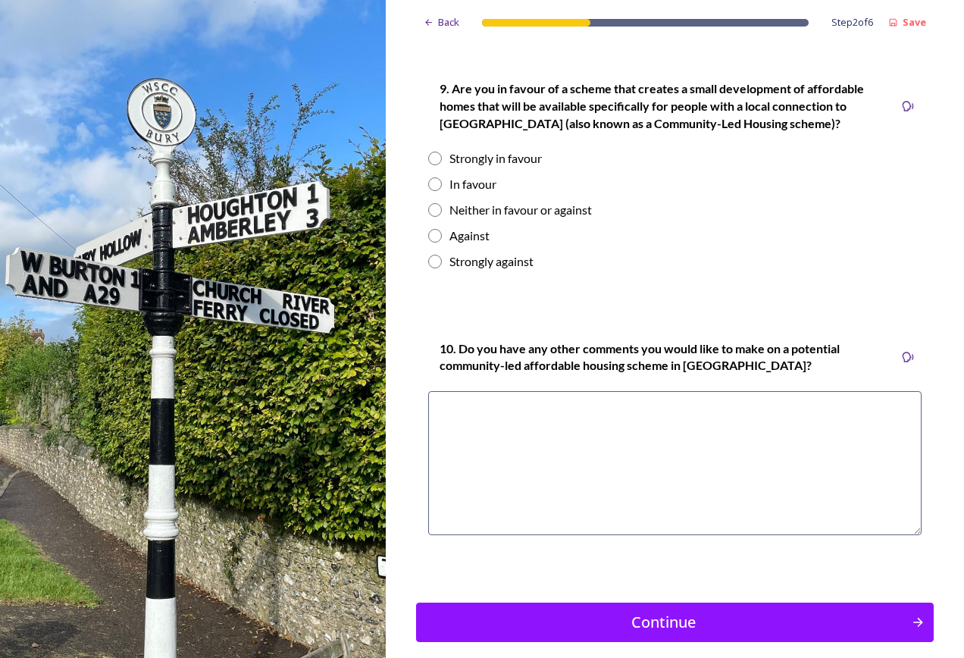
scroll to position [2150, 0]
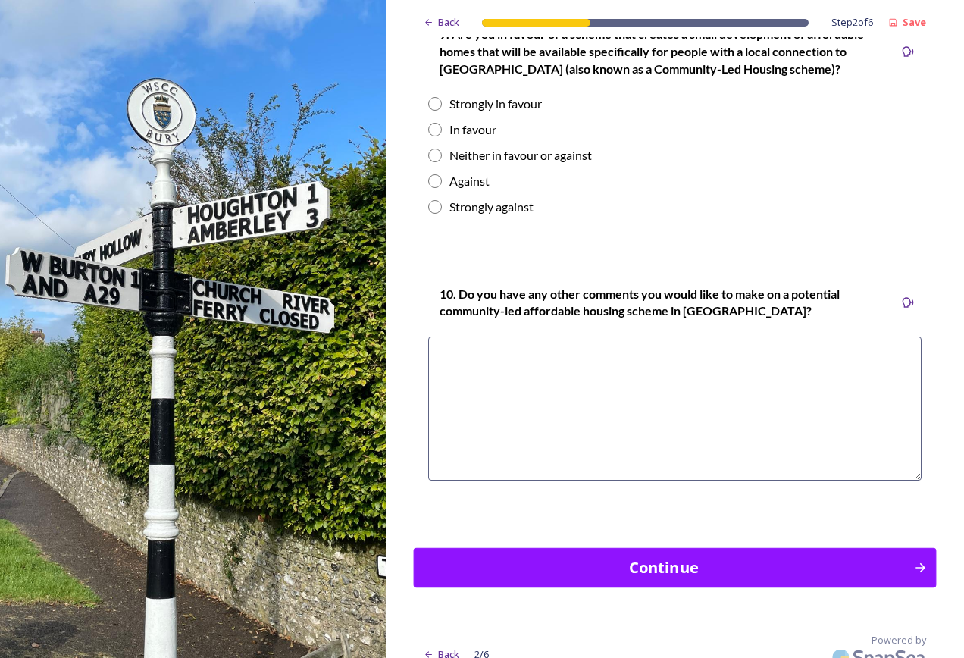
click at [617, 561] on div "Continue" at bounding box center [662, 567] width 483 height 23
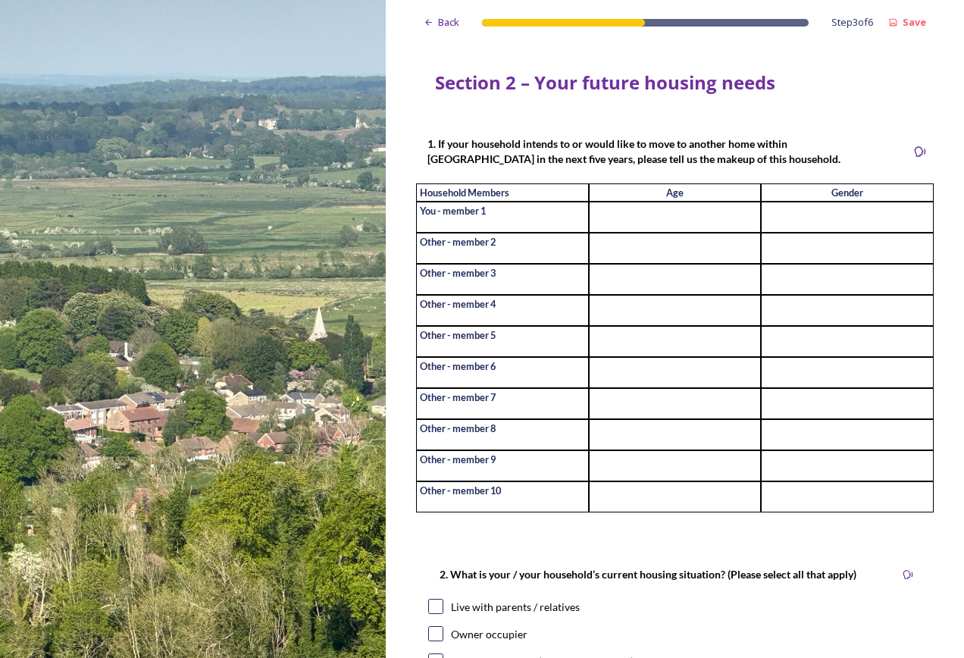
click at [628, 218] on input at bounding box center [675, 217] width 173 height 31
type input "7"
click at [806, 225] on input at bounding box center [847, 217] width 173 height 31
type input "[DEMOGRAPHIC_DATA]"
click at [698, 259] on input at bounding box center [675, 248] width 173 height 31
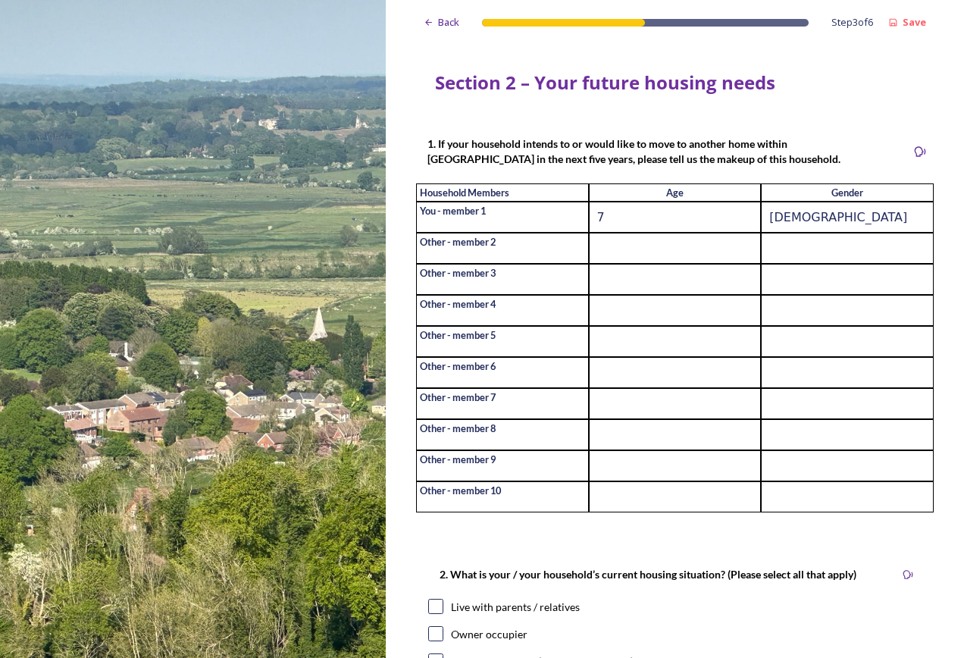
click at [658, 219] on input "7" at bounding box center [675, 217] width 173 height 31
type input "2"
type input "30"
click at [659, 259] on input at bounding box center [675, 248] width 173 height 31
type input "27"
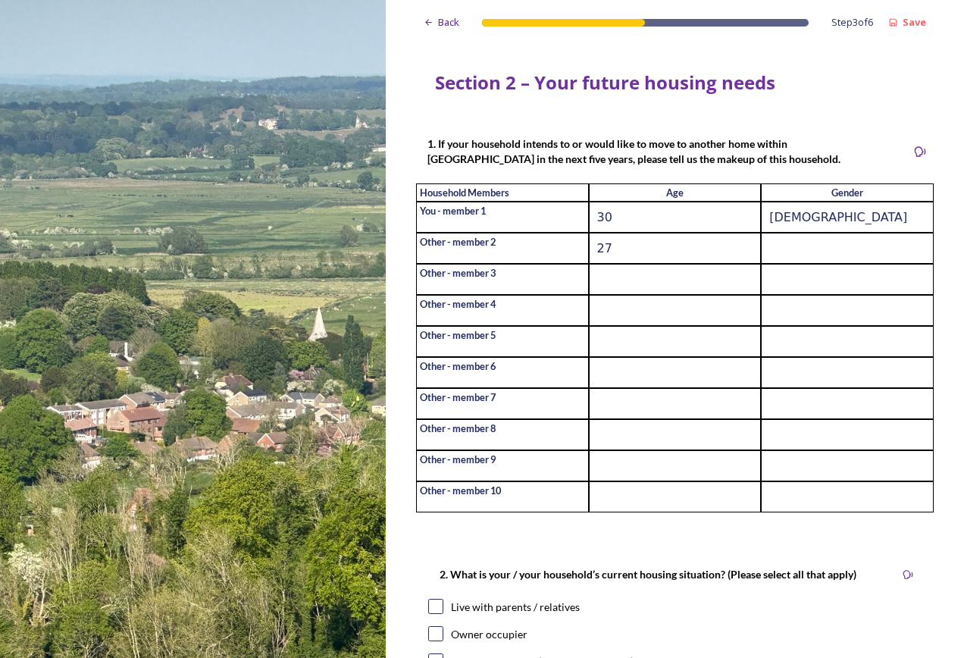
click at [812, 251] on input at bounding box center [847, 248] width 173 height 31
type input "Female"
click at [662, 294] on input at bounding box center [675, 279] width 173 height 31
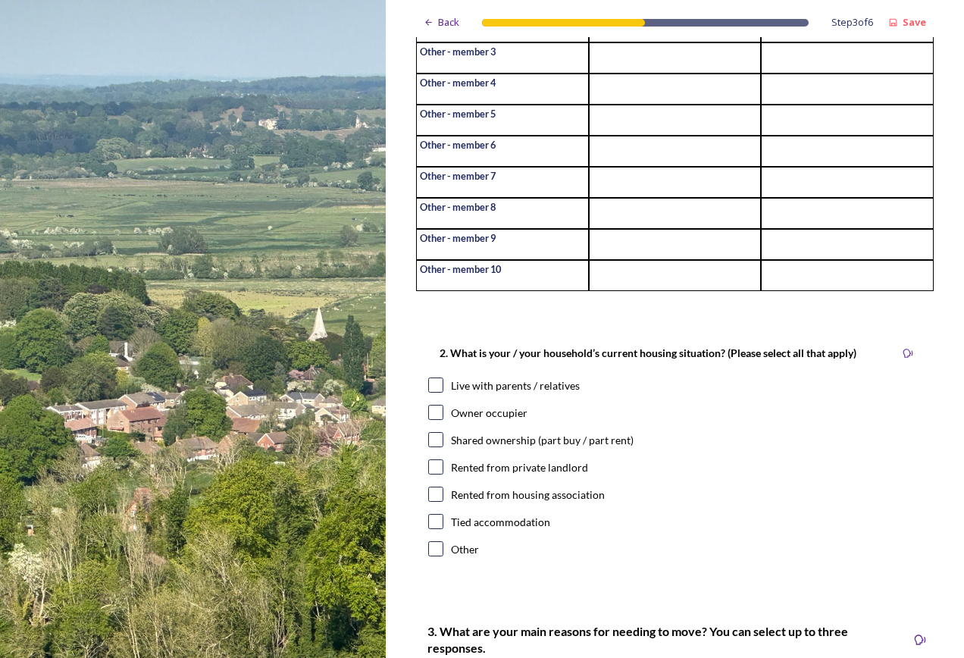
scroll to position [227, 0]
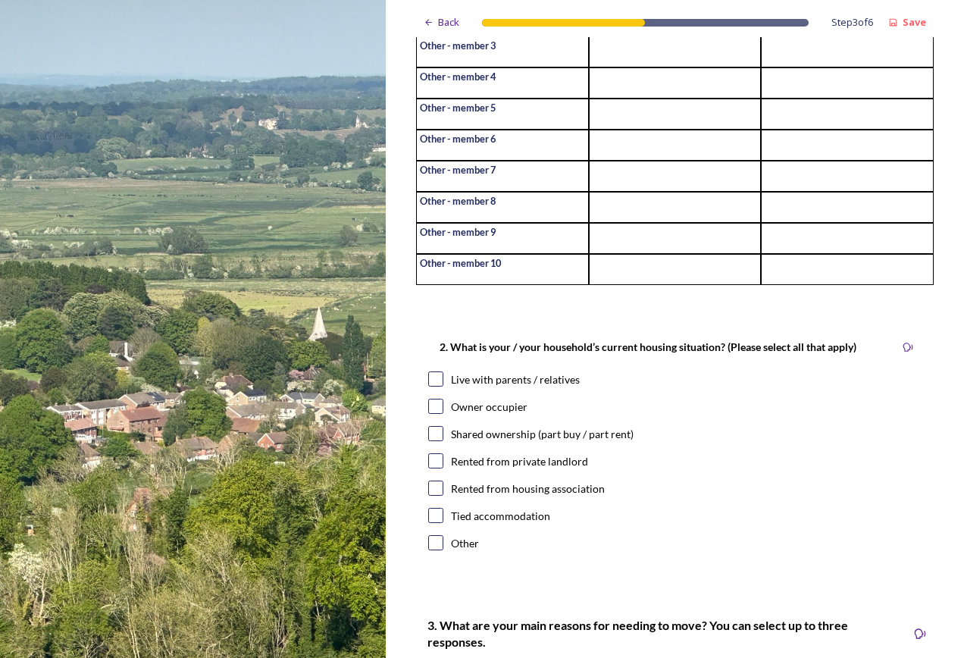
click at [658, 249] on input at bounding box center [675, 238] width 173 height 31
type input "45"
click at [857, 252] on input at bounding box center [847, 238] width 173 height 31
type input "None"
click at [458, 387] on div "Live with parents / relatives" at bounding box center [515, 379] width 129 height 16
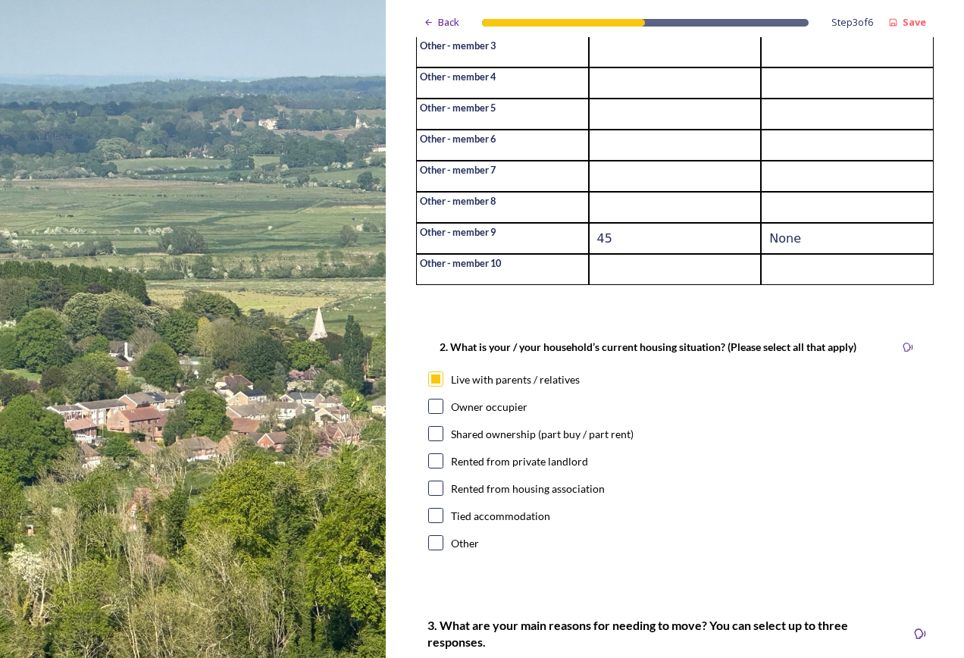
checkbox input "true"
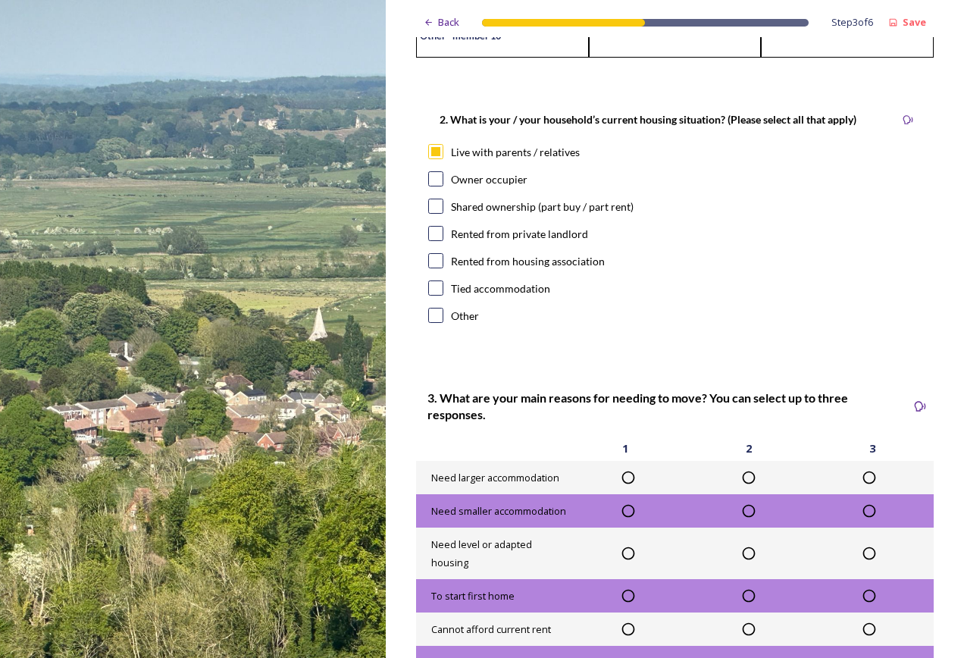
scroll to position [606, 0]
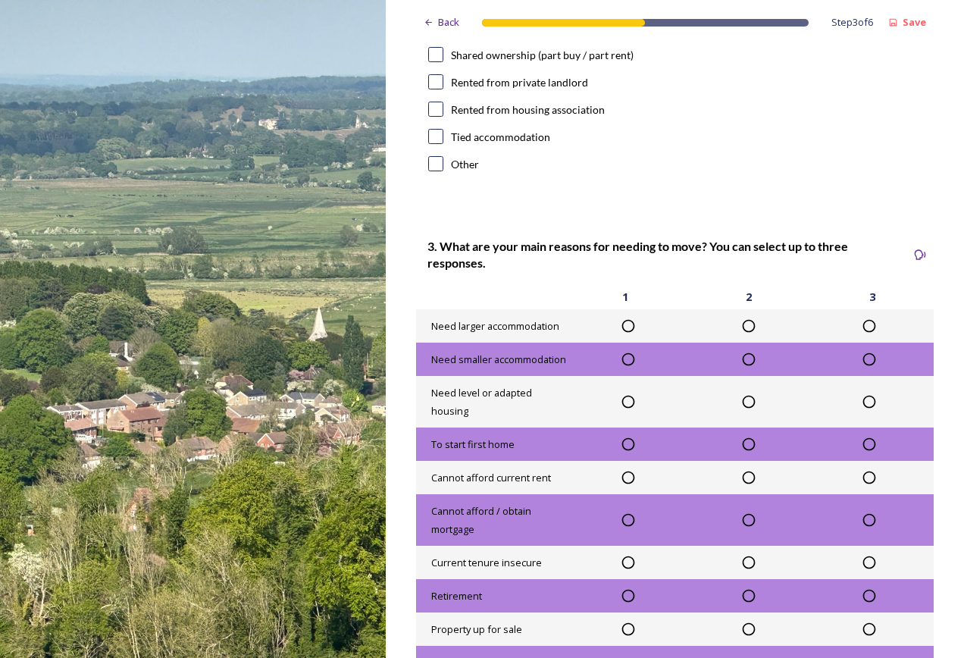
click at [637, 333] on div at bounding box center [628, 325] width 120 height 15
click at [626, 333] on icon at bounding box center [628, 325] width 15 height 15
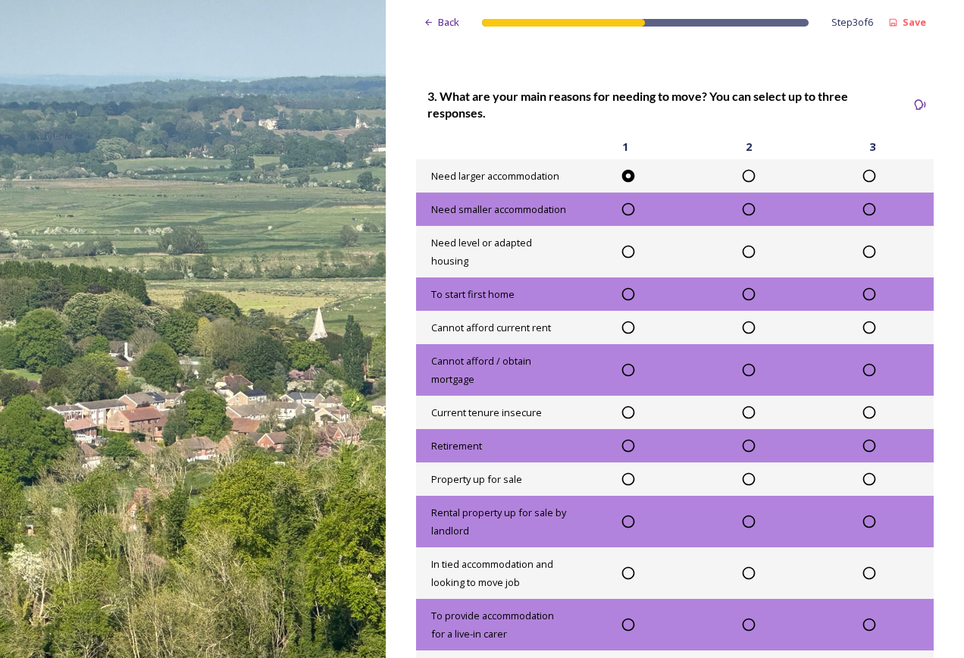
scroll to position [758, 0]
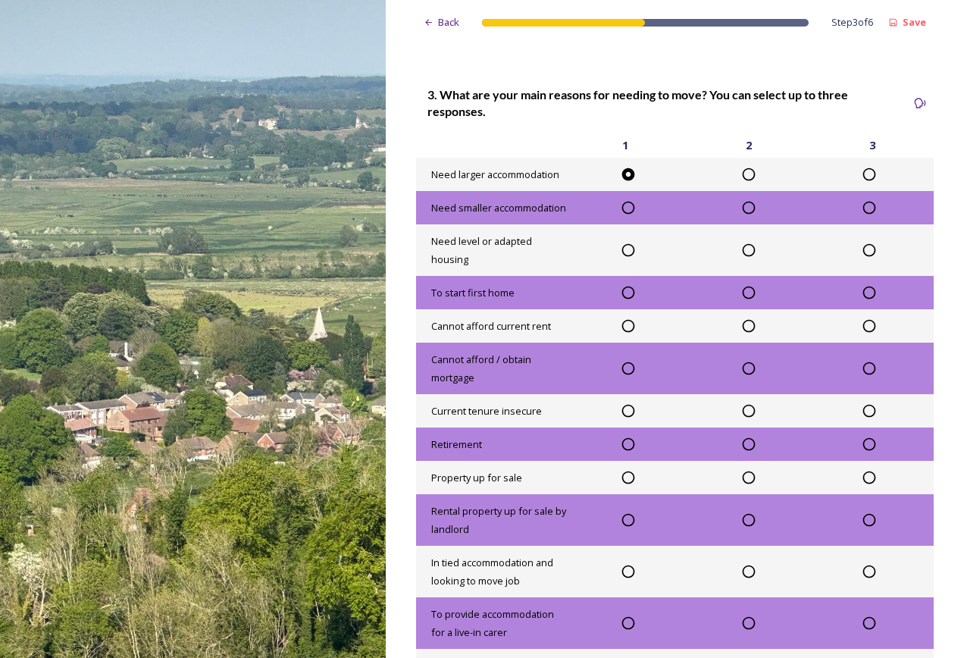
click at [748, 485] on icon at bounding box center [748, 477] width 15 height 15
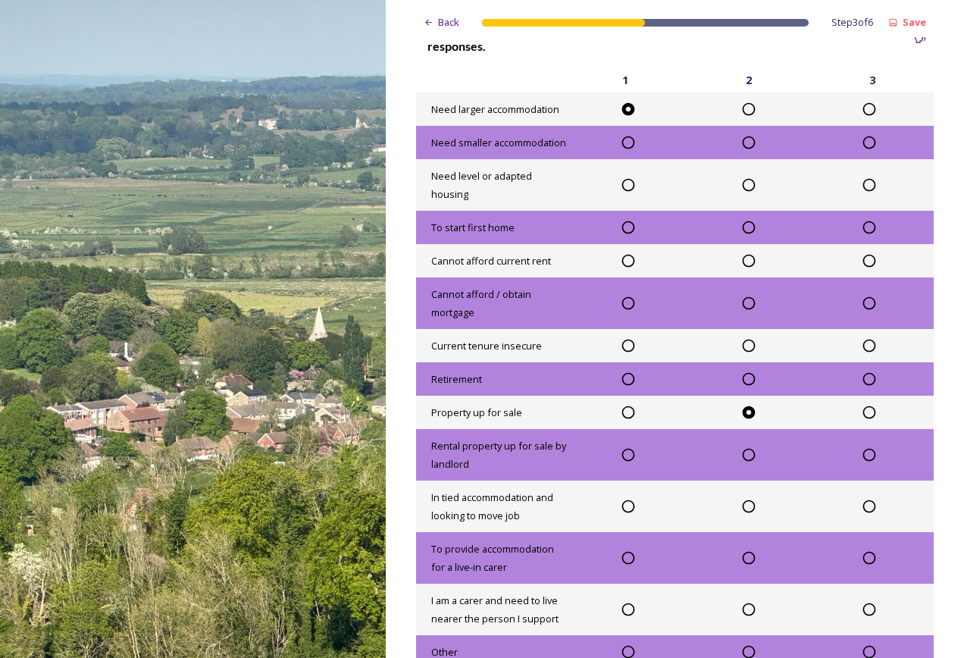
scroll to position [909, 0]
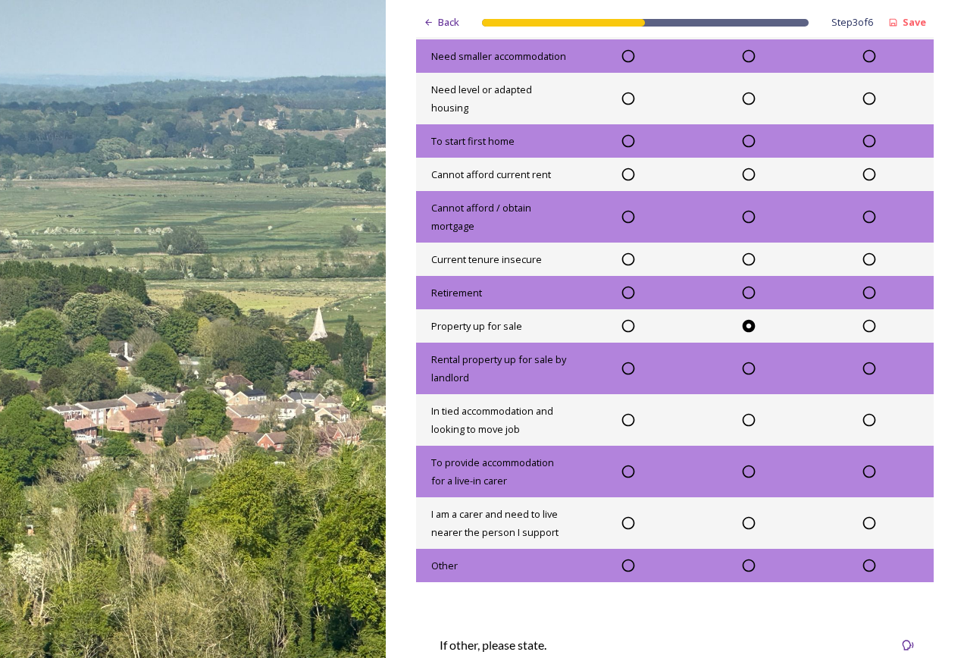
click at [864, 530] on icon at bounding box center [869, 522] width 15 height 15
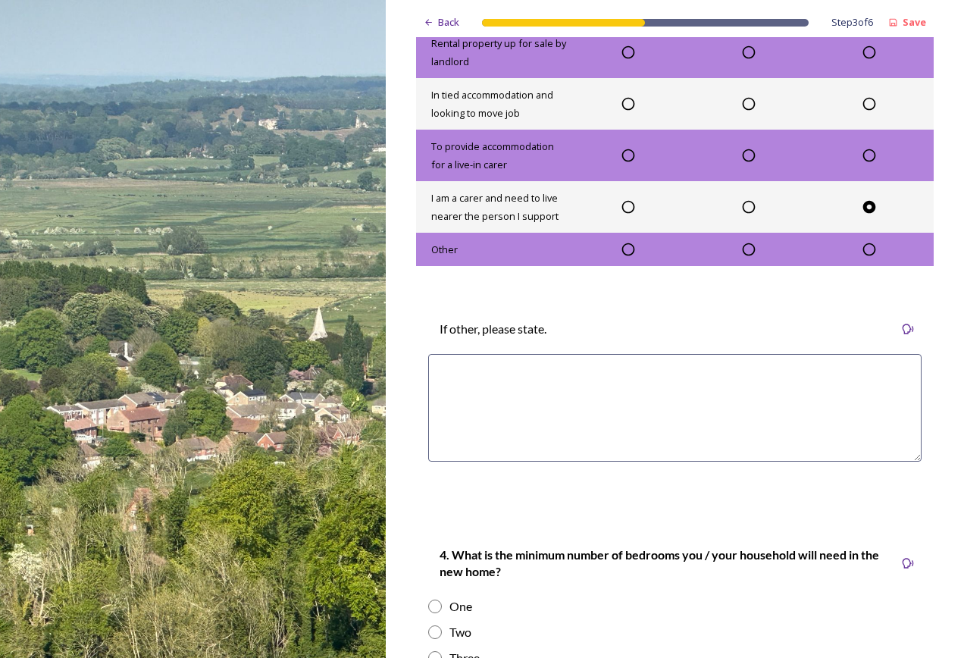
scroll to position [1288, 0]
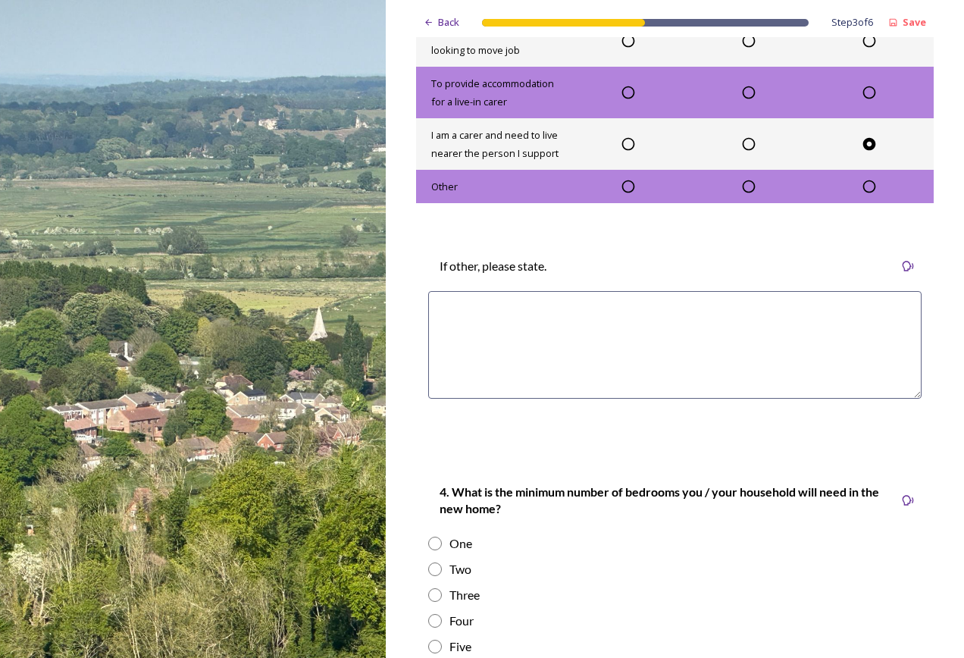
click at [629, 399] on textarea at bounding box center [674, 345] width 493 height 108
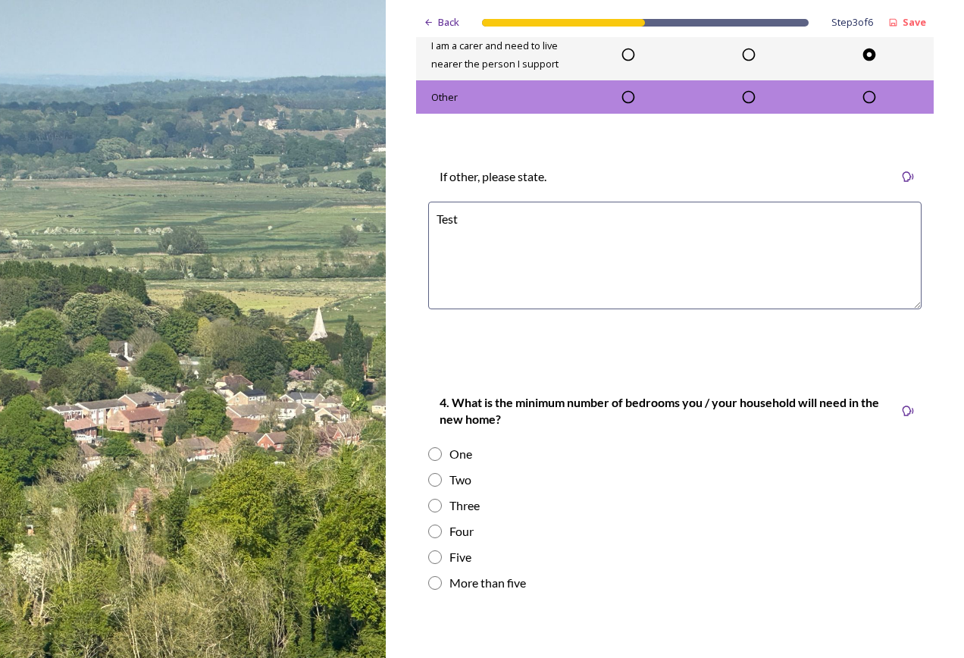
scroll to position [1515, 0]
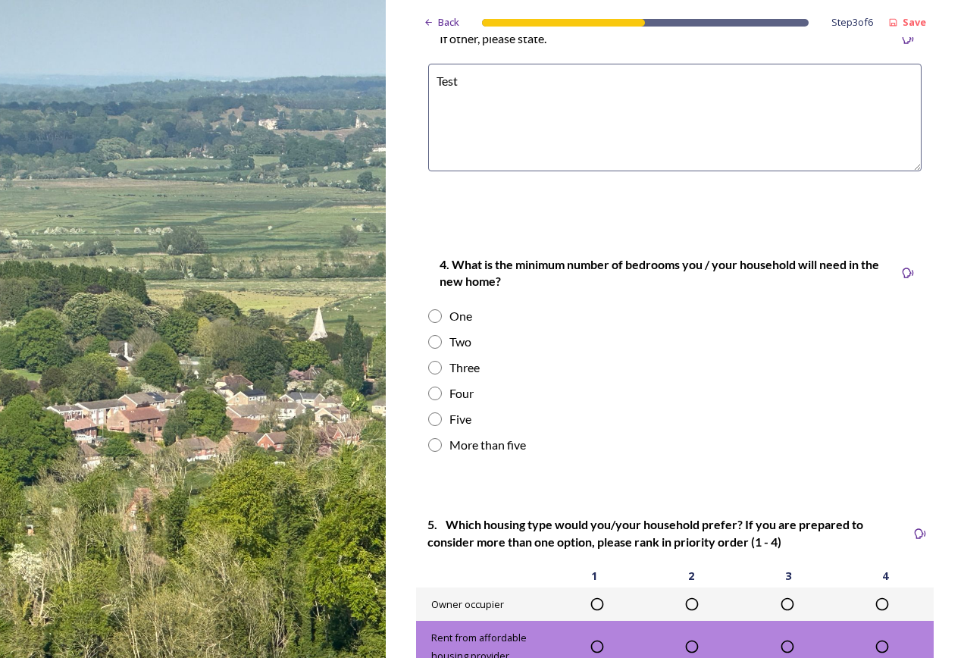
type textarea "Test"
click at [455, 402] on div "Four" at bounding box center [461, 393] width 24 height 18
radio input "true"
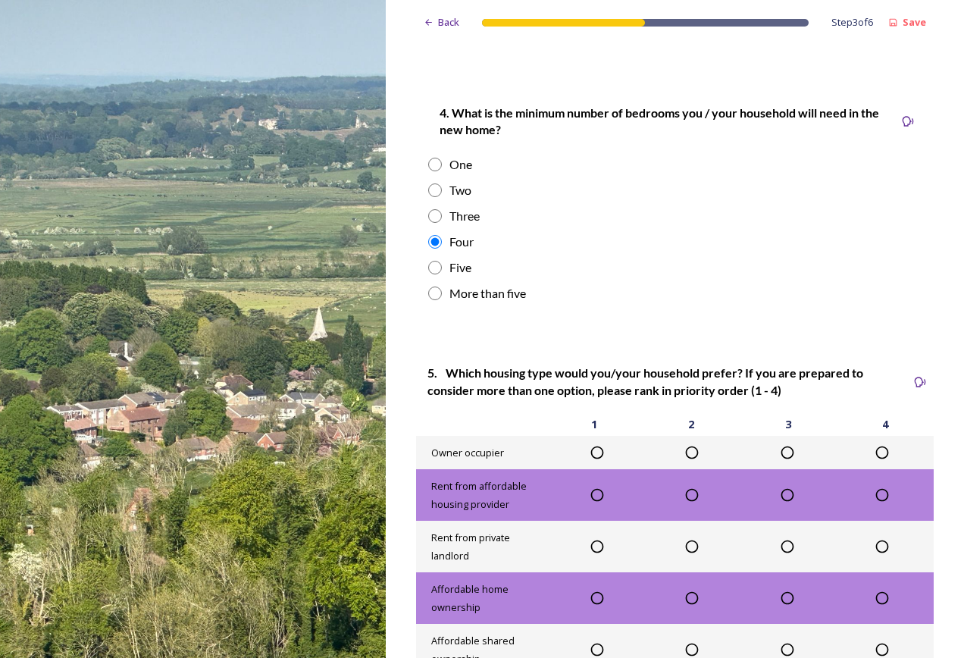
scroll to position [1894, 0]
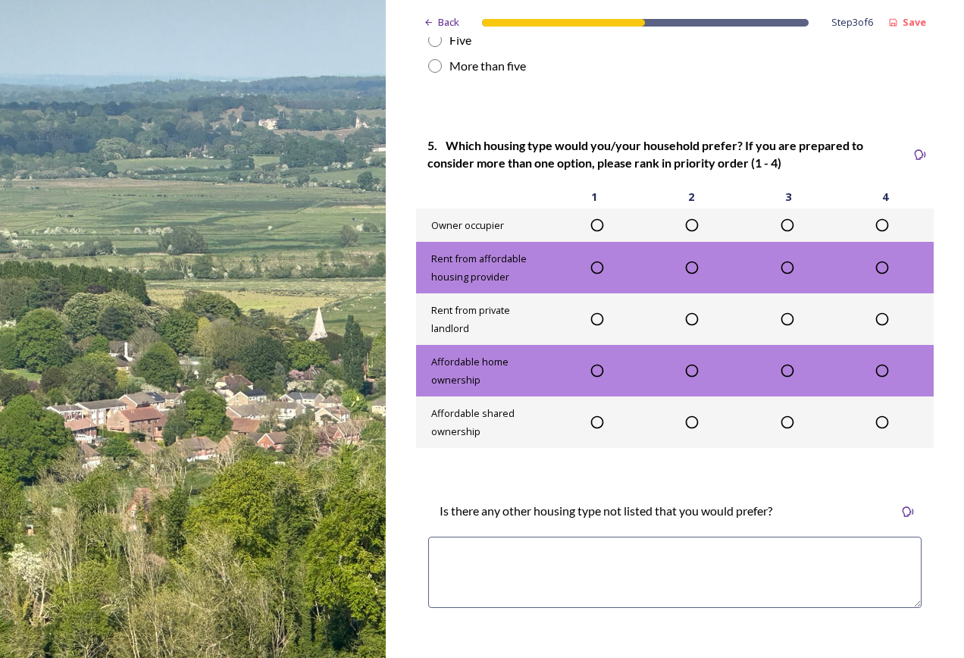
click at [598, 233] on icon at bounding box center [596, 224] width 15 height 15
click at [684, 327] on icon at bounding box center [691, 318] width 15 height 15
click at [885, 233] on div at bounding box center [882, 224] width 95 height 15
click at [876, 232] on icon at bounding box center [882, 225] width 13 height 13
click at [763, 327] on div at bounding box center [787, 318] width 95 height 15
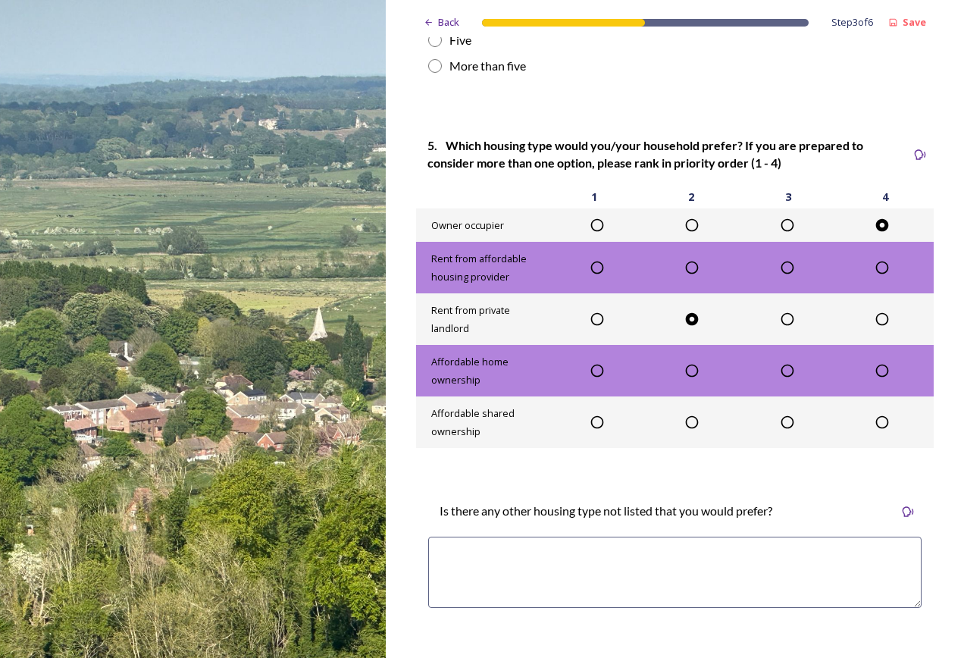
click at [769, 327] on div at bounding box center [787, 318] width 95 height 15
click at [780, 327] on icon at bounding box center [787, 318] width 15 height 15
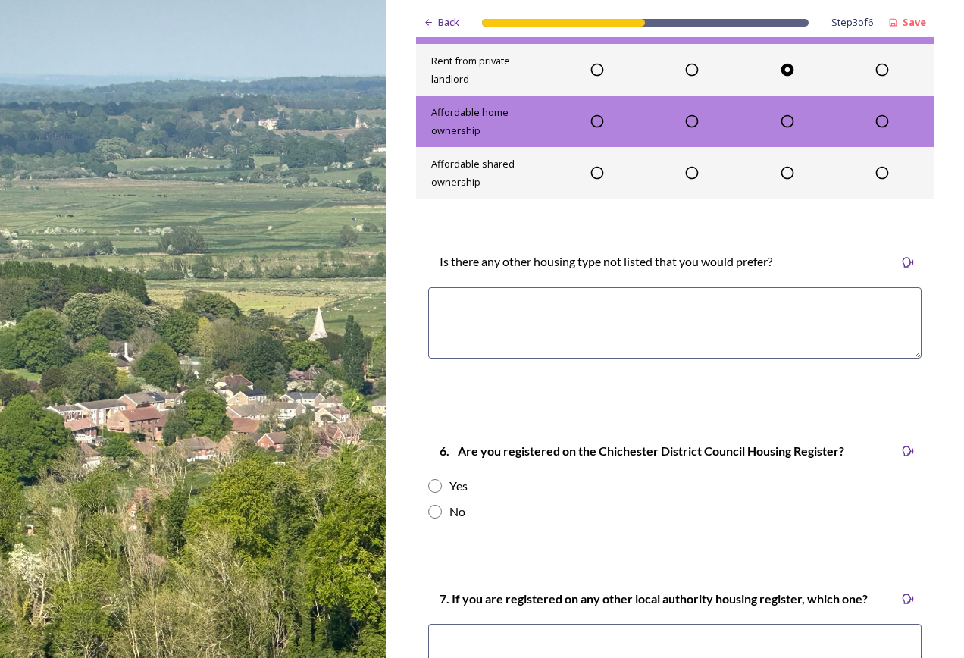
scroll to position [2349, 0]
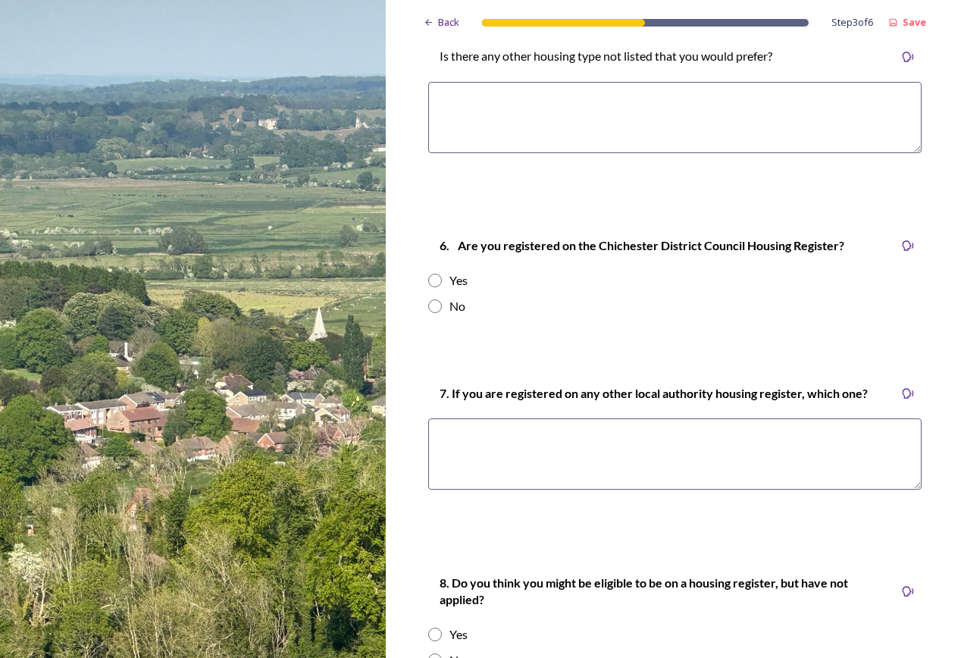
click at [436, 287] on input "radio" at bounding box center [435, 281] width 14 height 14
click at [446, 327] on div "6. Are you registered on the Chichester District Council Housing Register? Yes …" at bounding box center [675, 275] width 518 height 110
click at [447, 315] on div "No" at bounding box center [674, 306] width 493 height 18
radio input "false"
radio input "true"
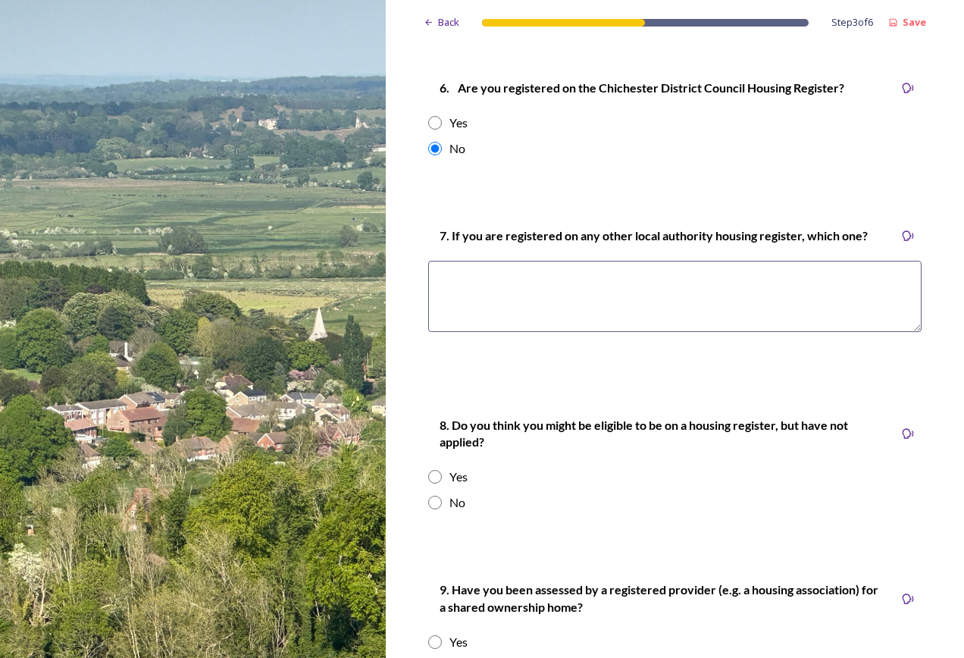
scroll to position [2576, 0]
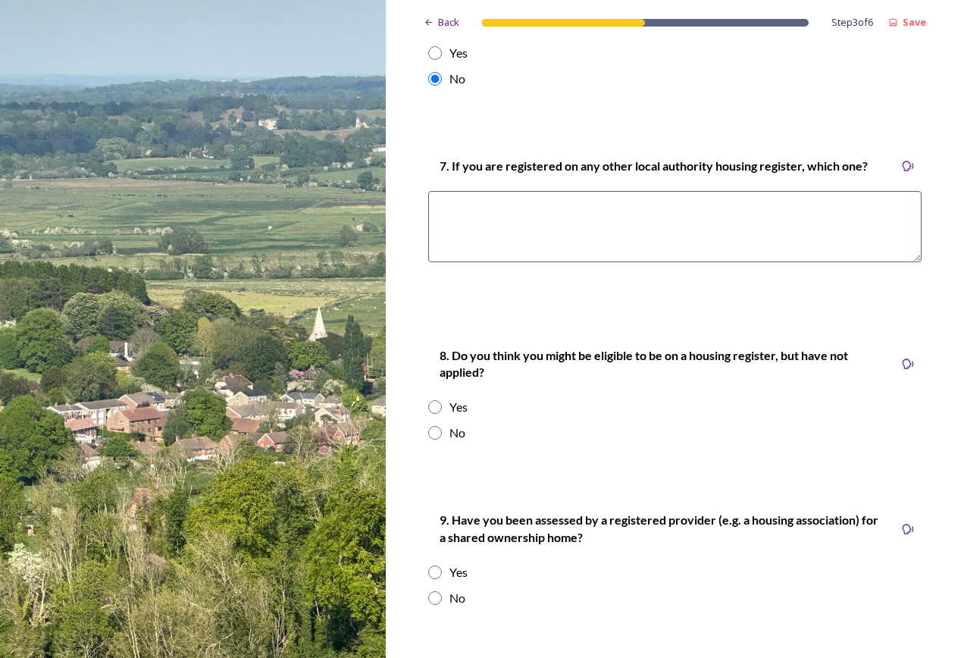
click at [519, 262] on textarea at bounding box center [674, 226] width 493 height 71
type textarea "None"
click at [465, 416] on div "Yes" at bounding box center [458, 407] width 18 height 18
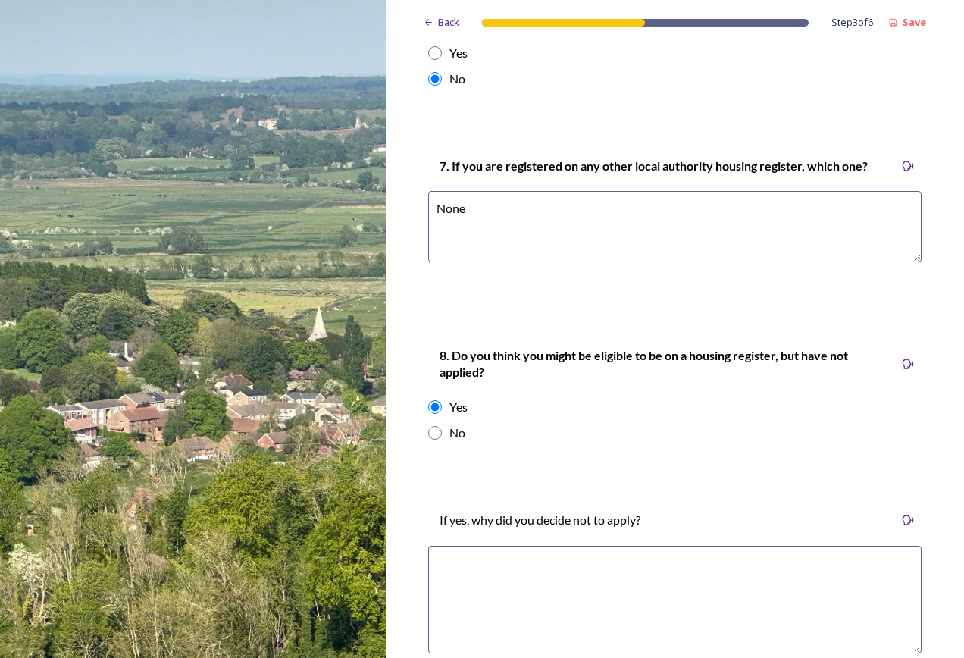
click at [464, 442] on div "No" at bounding box center [457, 433] width 16 height 18
radio input "false"
radio input "true"
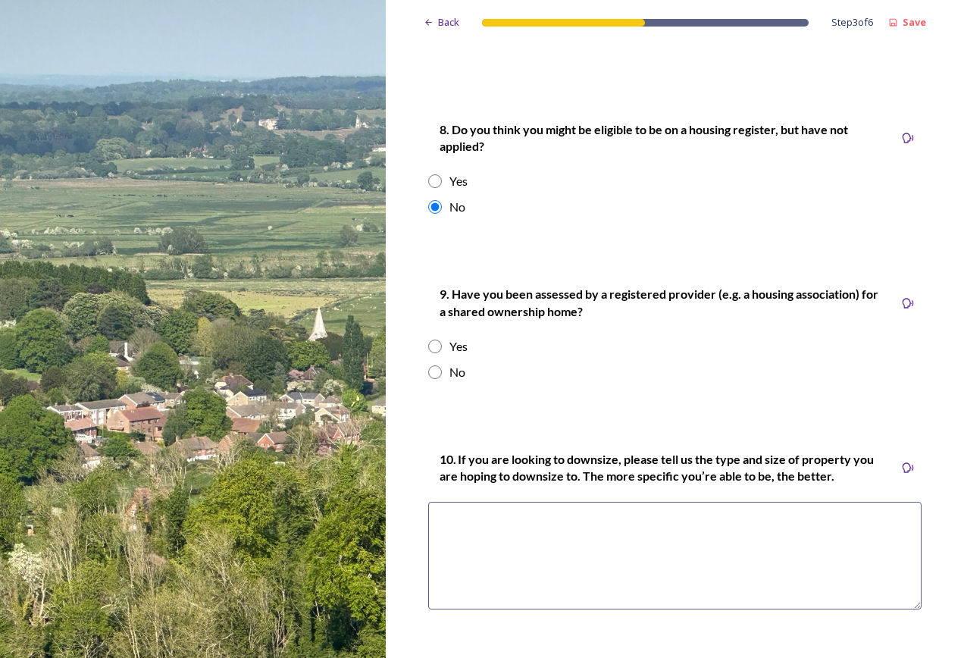
scroll to position [2804, 0]
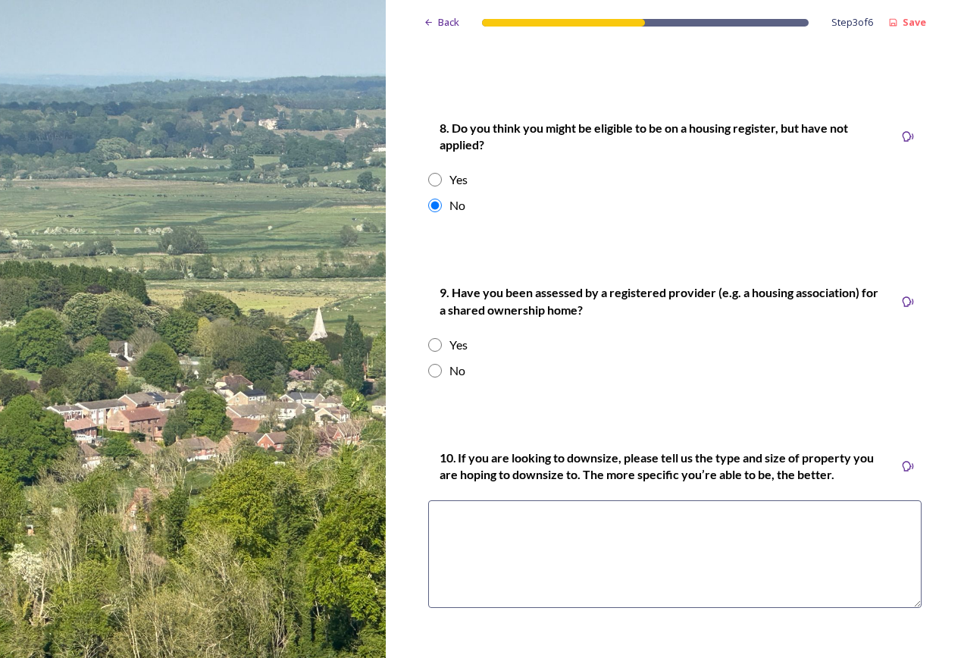
click at [449, 394] on div "9. Have you been assessed by a registered provider (e.g. a housing association)…" at bounding box center [675, 330] width 518 height 127
click at [453, 380] on div "No" at bounding box center [457, 370] width 16 height 18
radio input "true"
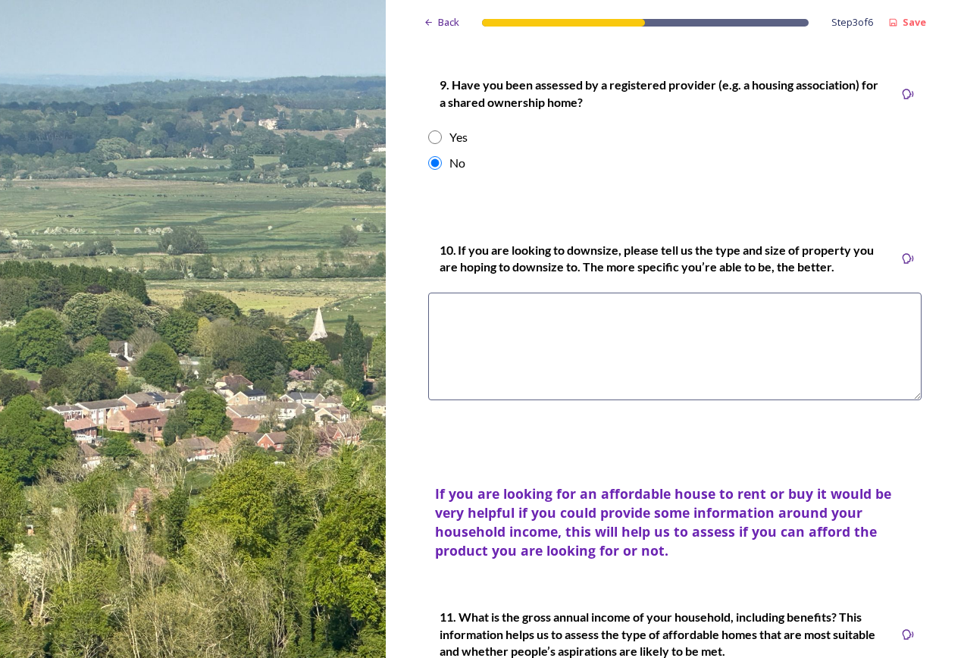
scroll to position [3031, 0]
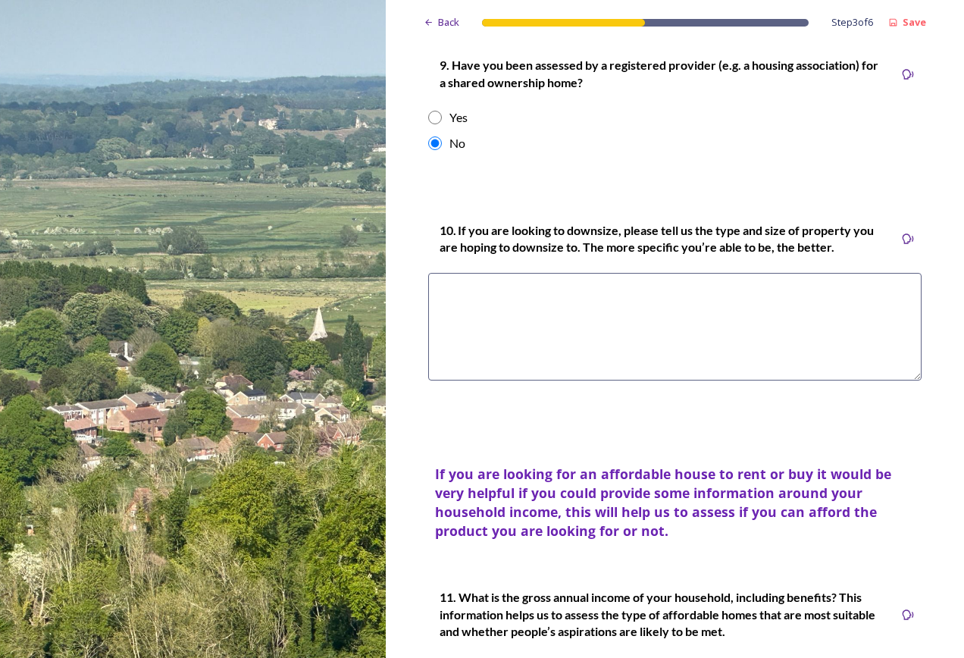
click at [608, 373] on textarea at bounding box center [674, 327] width 493 height 108
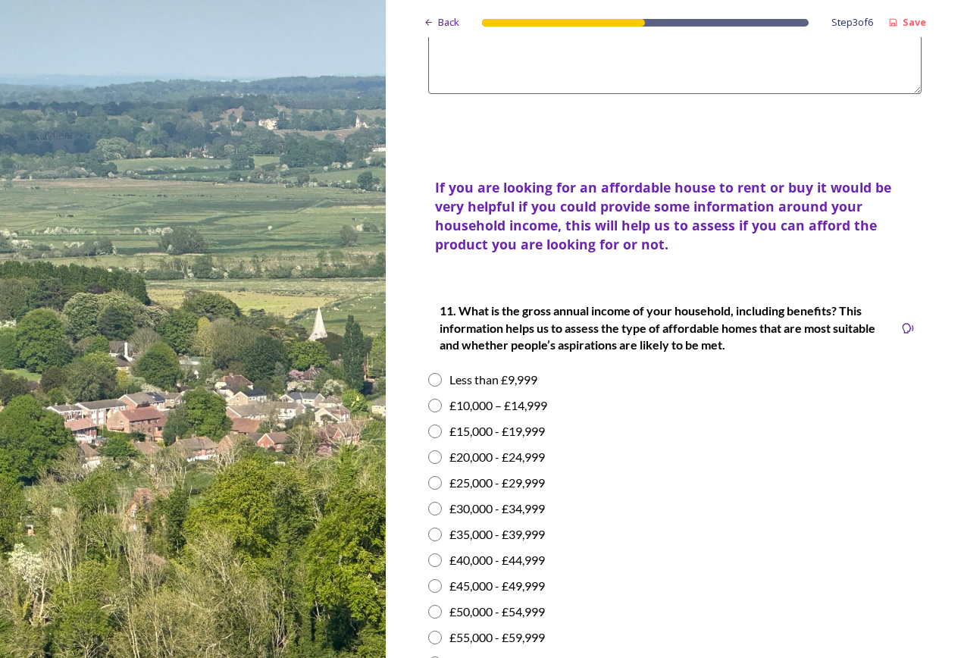
scroll to position [3410, 0]
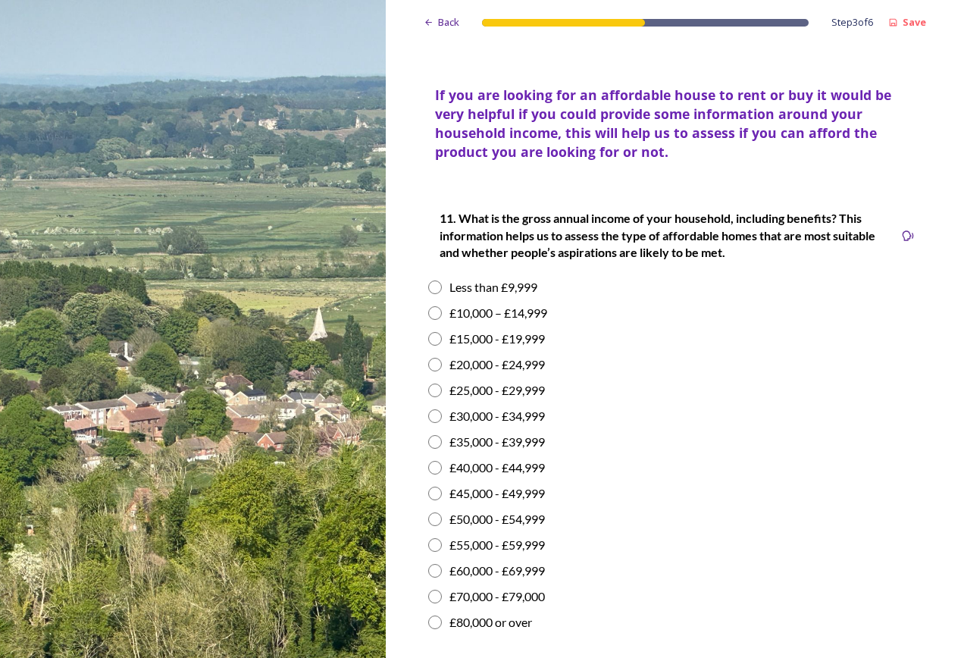
click at [511, 399] on div "£25,000 - £29,999" at bounding box center [496, 390] width 95 height 18
radio input "true"
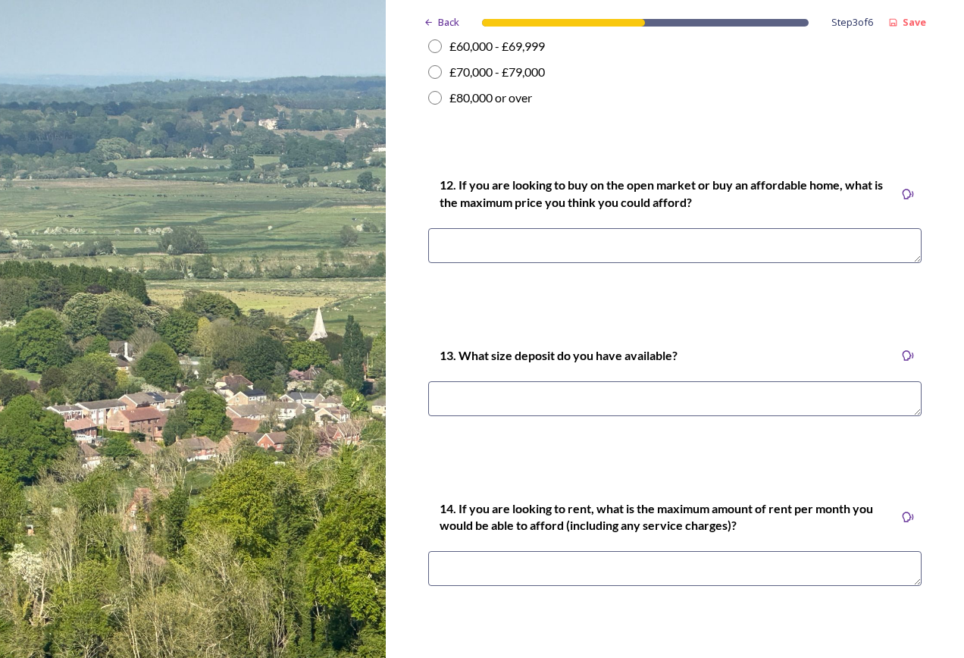
scroll to position [3940, 0]
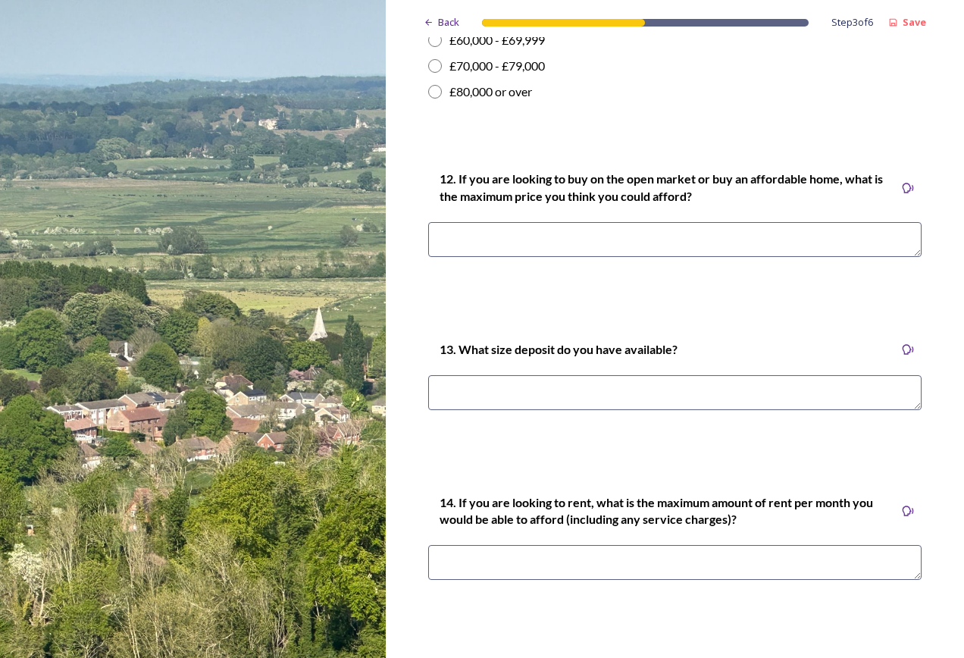
click at [643, 257] on textarea at bounding box center [674, 239] width 493 height 35
type textarea "45000"
click at [558, 410] on textarea at bounding box center [674, 392] width 493 height 35
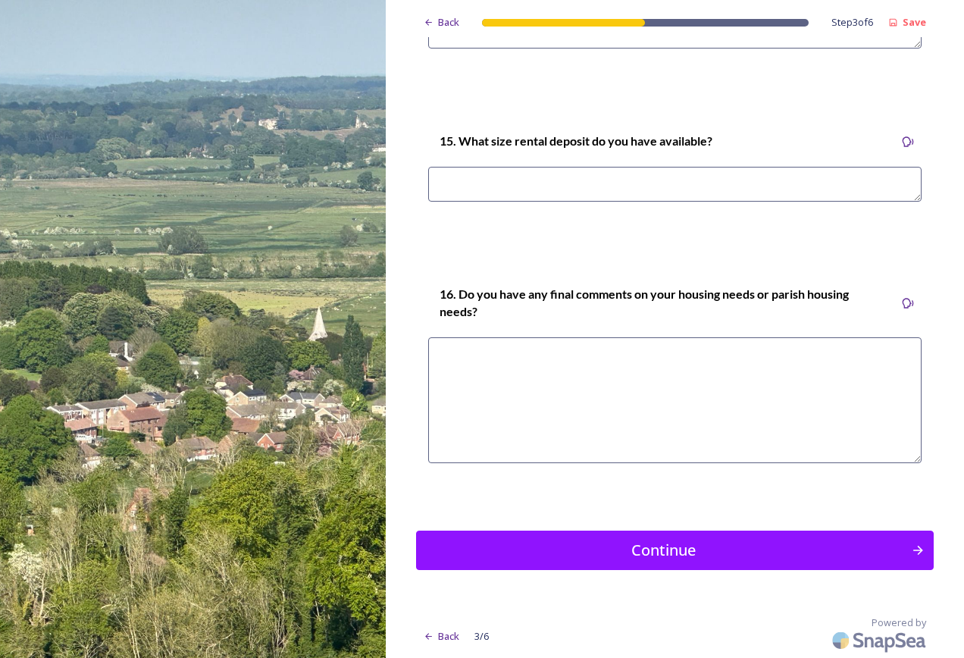
scroll to position [4505, 0]
type textarea "100000"
click at [599, 566] on button "Continue" at bounding box center [674, 550] width 523 height 40
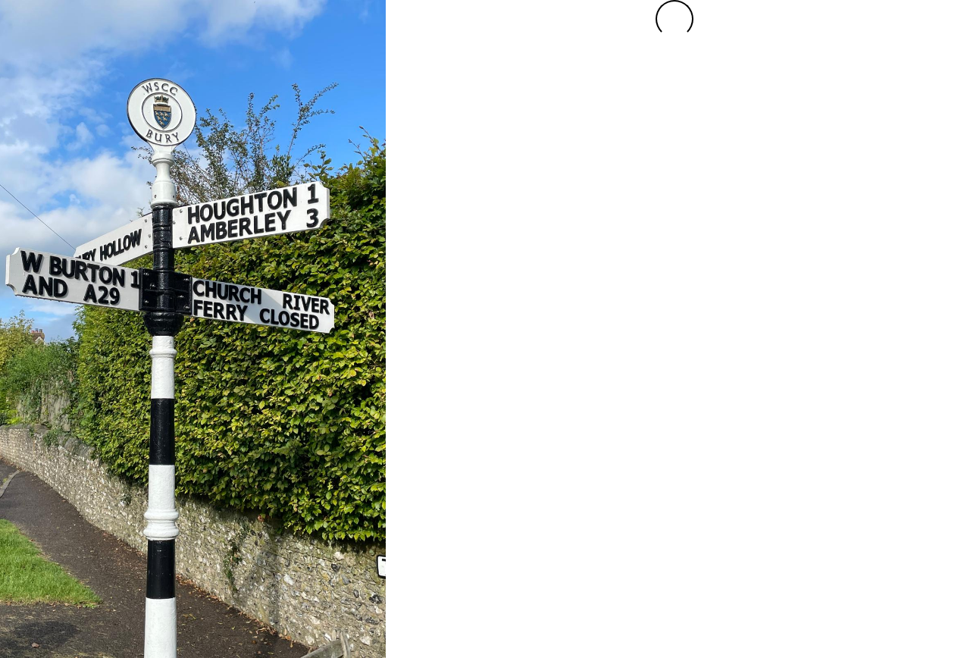
scroll to position [0, 0]
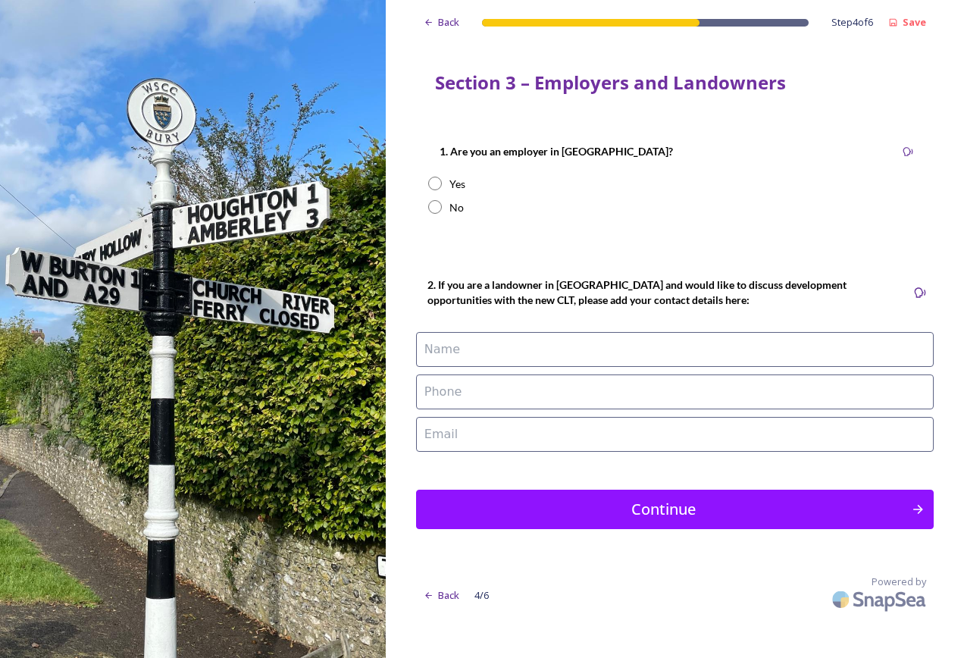
click at [437, 207] on input "radio" at bounding box center [435, 207] width 14 height 14
radio input "true"
click at [436, 189] on input "radio" at bounding box center [435, 184] width 14 height 14
radio input "true"
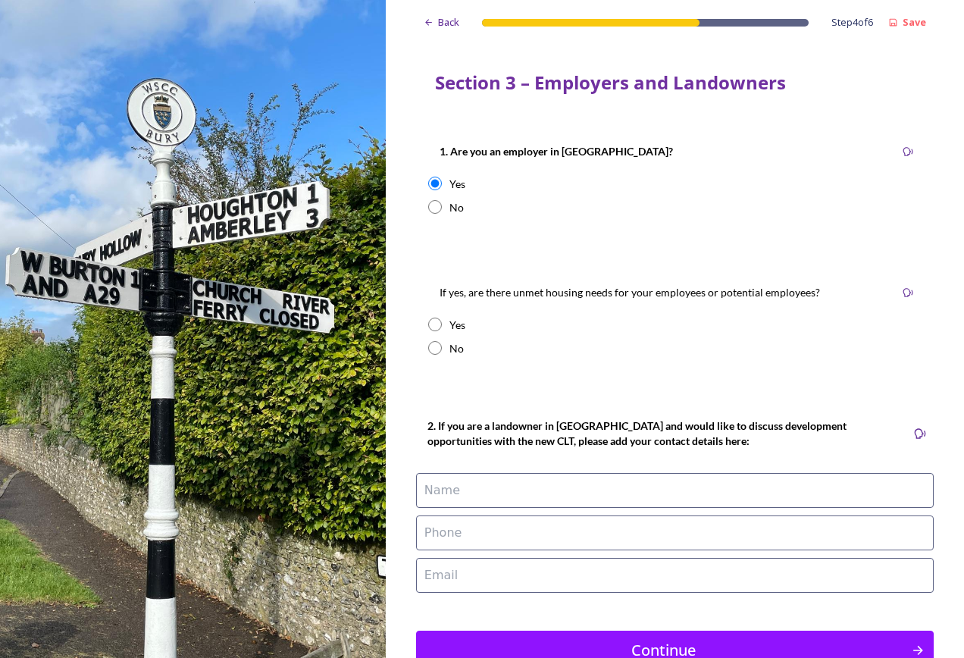
click at [477, 494] on name at bounding box center [675, 490] width 518 height 35
type name "Test"
click at [796, 534] on phone at bounding box center [675, 532] width 518 height 35
type phone "Test"
click at [742, 596] on div "Back Step 4 of 6 Save Section 3 – Employers and Landowners 1. Are you an employ…" at bounding box center [675, 379] width 518 height 758
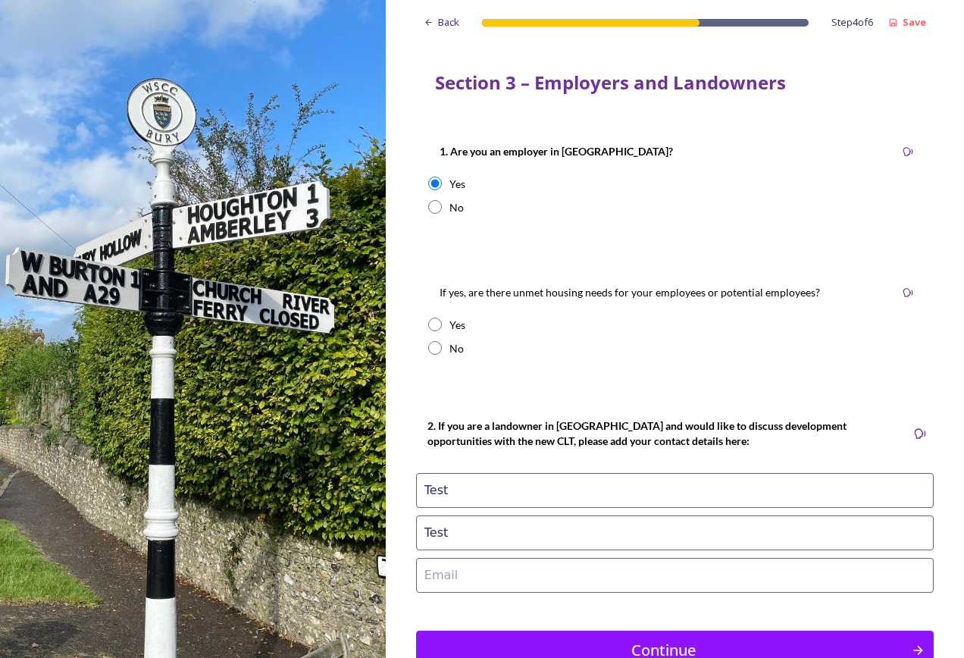
click at [736, 586] on email at bounding box center [675, 575] width 518 height 35
type email "testemailaddress"
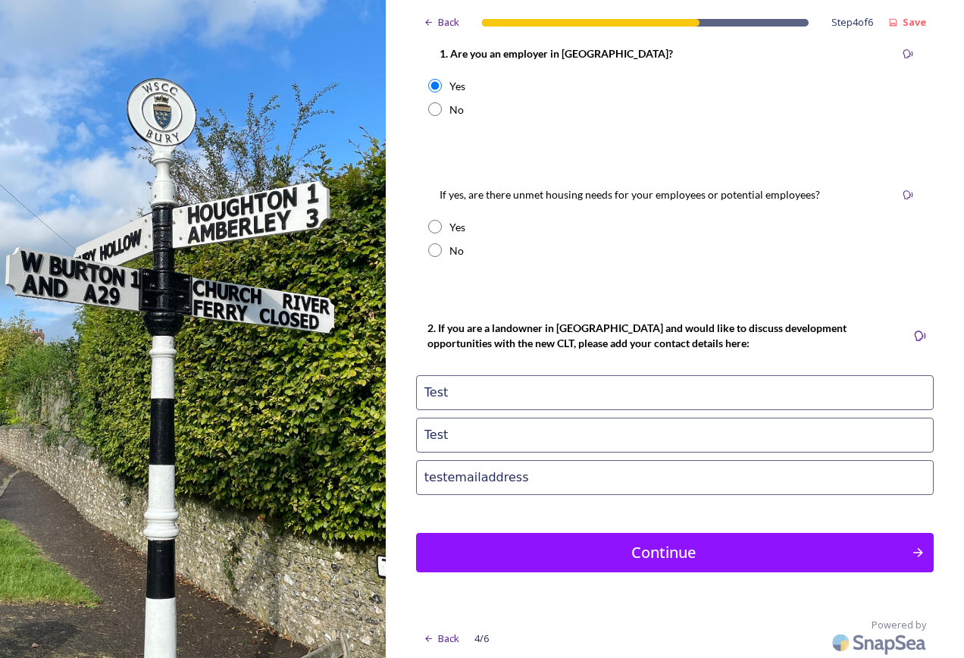
scroll to position [100, 0]
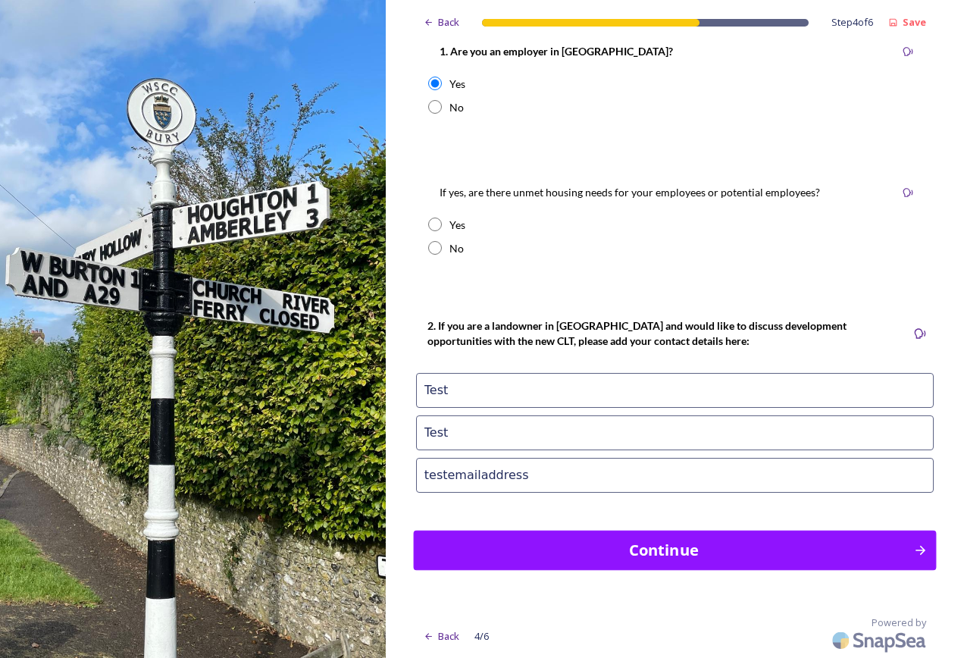
click at [649, 564] on button "Continue" at bounding box center [674, 550] width 523 height 40
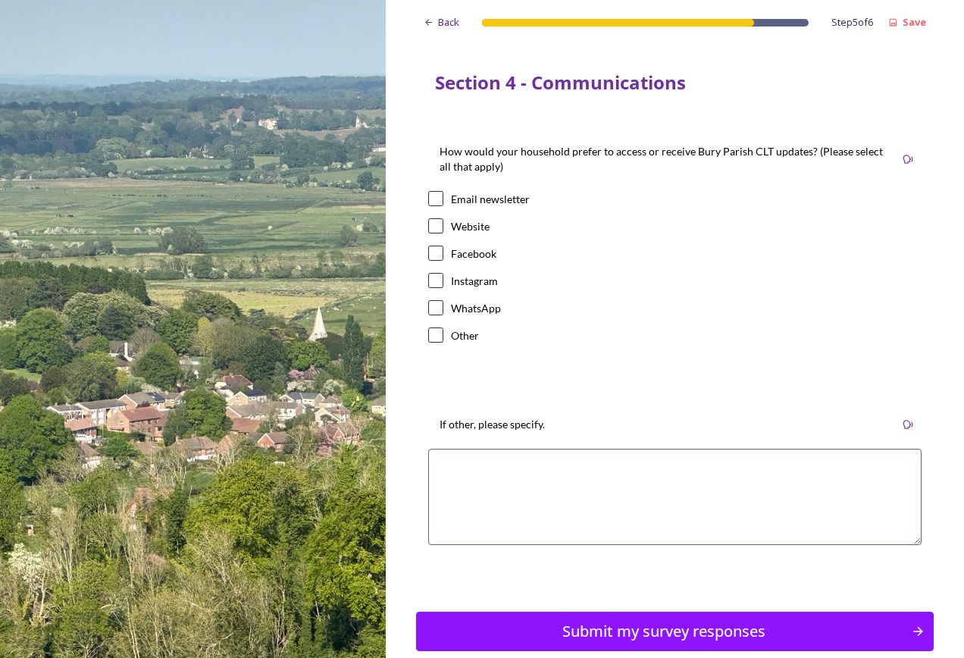
click at [457, 266] on div "How would your household prefer to access or receive Bury Parish CLT updates? (…" at bounding box center [675, 244] width 518 height 235
click at [471, 275] on div "Instagram" at bounding box center [474, 281] width 47 height 16
checkbox input "true"
click at [563, 637] on div "Submit my survey responses" at bounding box center [662, 631] width 483 height 23
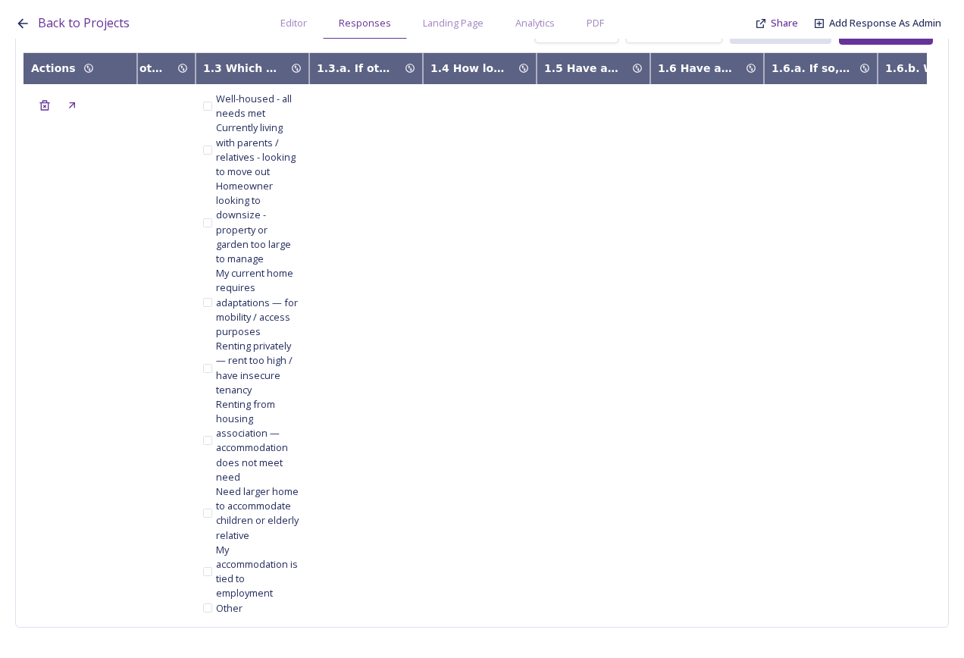
scroll to position [0, 795]
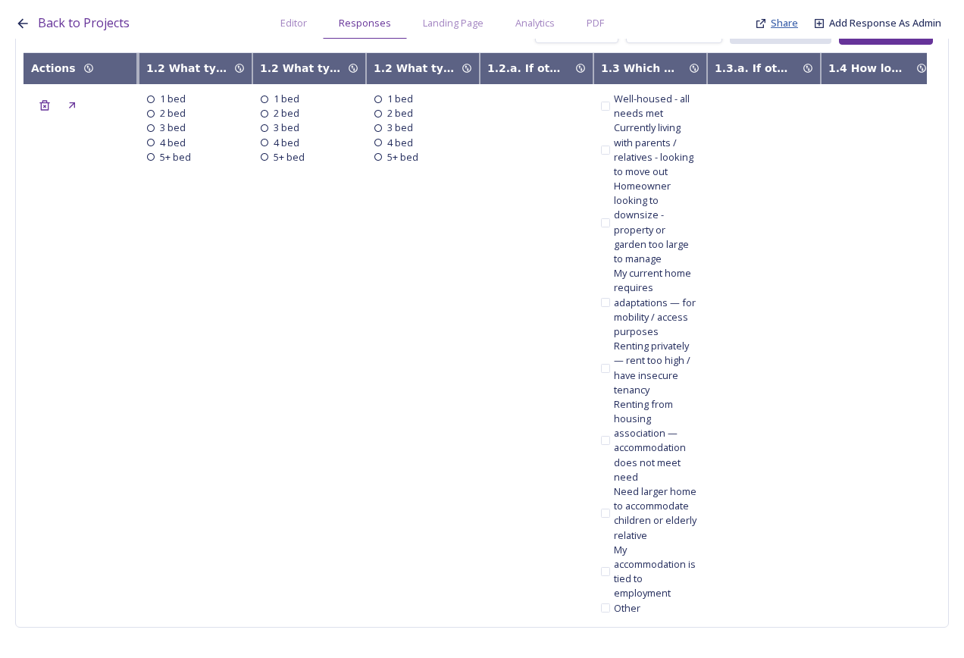
click at [793, 21] on span "Share" at bounding box center [784, 23] width 27 height 14
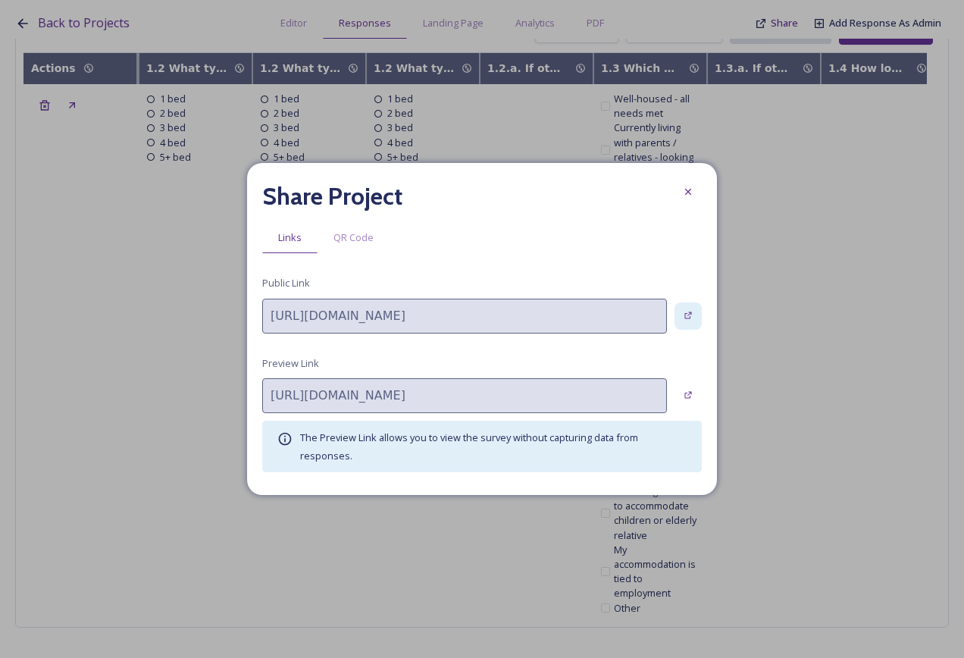
click at [693, 311] on icon at bounding box center [688, 316] width 10 height 10
